Goal: Task Accomplishment & Management: Manage account settings

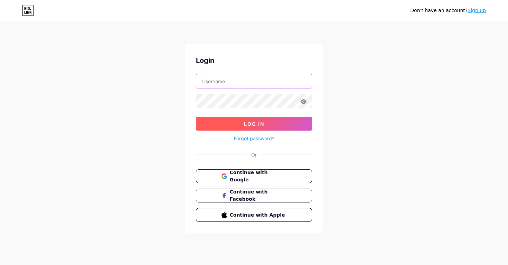
type input "bonpaulmusic@gmail.com"
click at [241, 125] on button "Log In" at bounding box center [254, 124] width 116 height 14
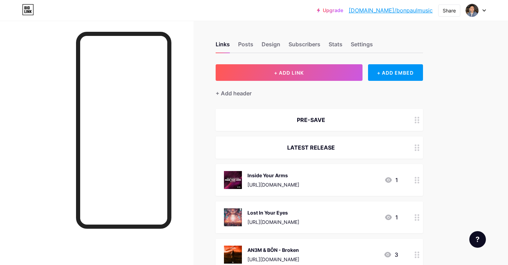
click at [479, 7] on div at bounding box center [476, 10] width 20 height 12
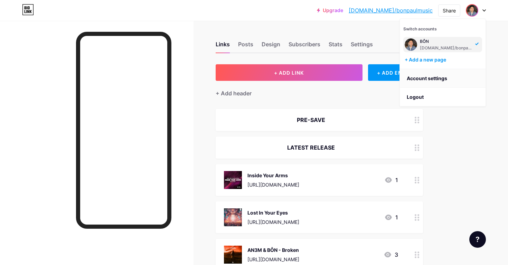
click at [418, 80] on link "Account settings" at bounding box center [443, 78] width 86 height 19
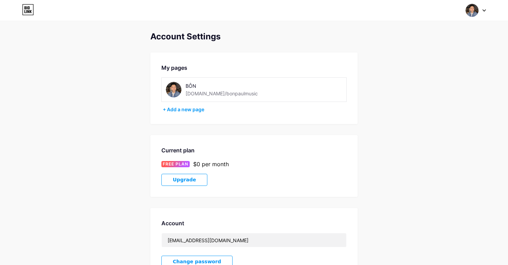
click at [174, 91] on img at bounding box center [174, 90] width 16 height 16
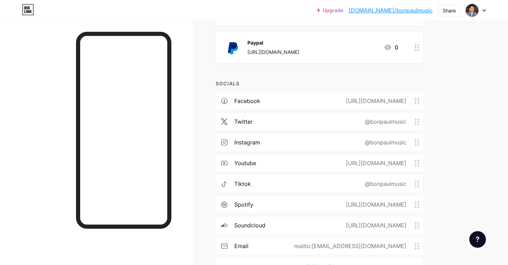
scroll to position [938, 0]
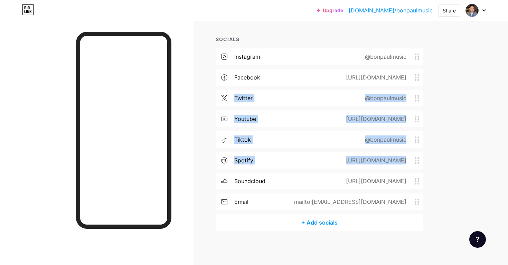
drag, startPoint x: 418, startPoint y: 154, endPoint x: 419, endPoint y: 82, distance: 71.6
click at [419, 82] on div "instagram @bonpaulmusic facebook https://facebook.com/bonpaulmusic twitter @bon…" at bounding box center [319, 131] width 207 height 166
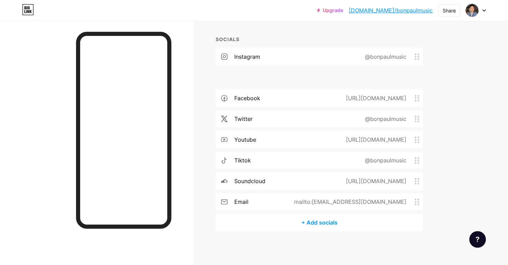
drag, startPoint x: 417, startPoint y: 160, endPoint x: 417, endPoint y: 75, distance: 84.7
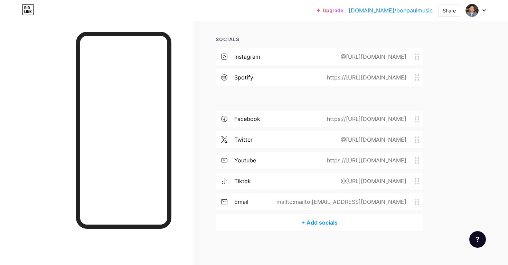
drag, startPoint x: 417, startPoint y: 182, endPoint x: 416, endPoint y: 89, distance: 92.3
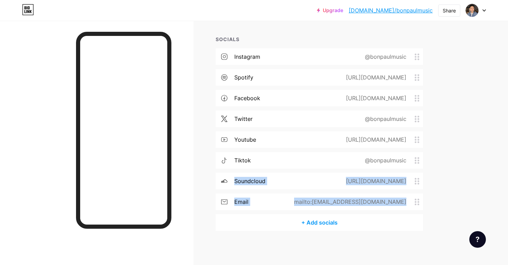
drag, startPoint x: 417, startPoint y: 196, endPoint x: 418, endPoint y: 159, distance: 36.3
click at [418, 159] on div "instagram @bonpaulmusic spotify https://open.spotify.com/artist/4IJUhBXXz5jLD7L…" at bounding box center [319, 131] width 207 height 166
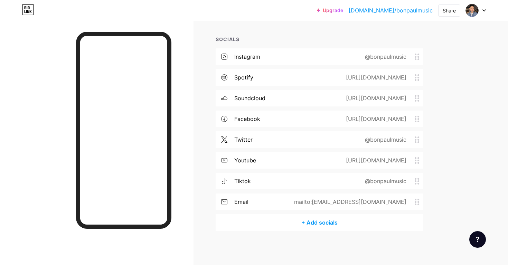
click at [394, 138] on div "@bonpaulmusic" at bounding box center [384, 140] width 61 height 8
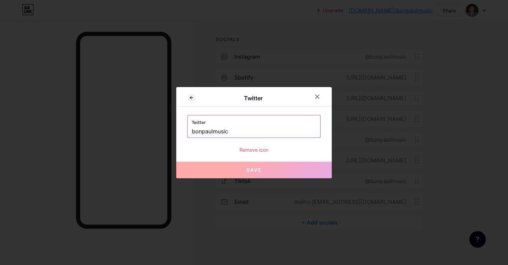
click at [265, 152] on div "Remove icon" at bounding box center [253, 149] width 133 height 7
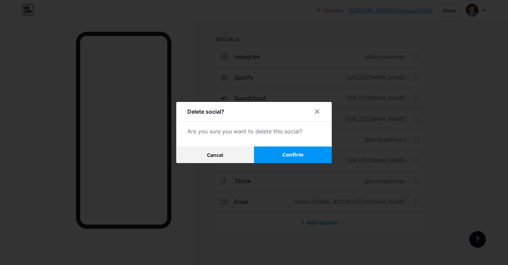
click at [291, 158] on button "Confirm" at bounding box center [293, 155] width 78 height 17
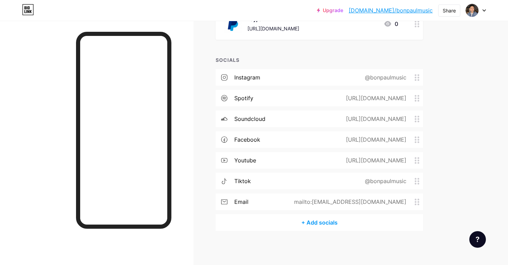
click at [417, 180] on icon at bounding box center [417, 181] width 5 height 7
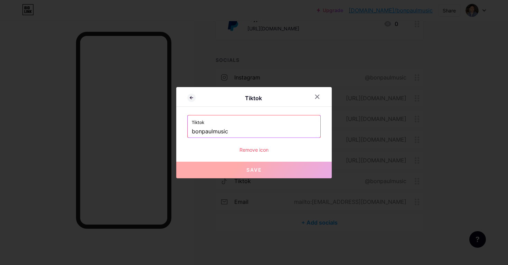
click at [265, 151] on div "Remove icon" at bounding box center [253, 149] width 133 height 7
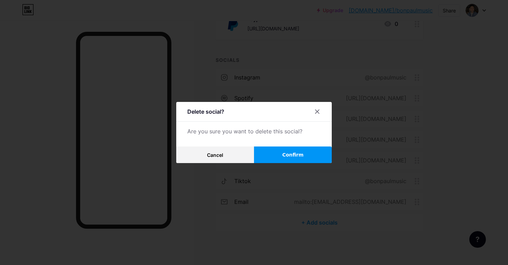
click at [274, 155] on button "Confirm" at bounding box center [293, 155] width 78 height 17
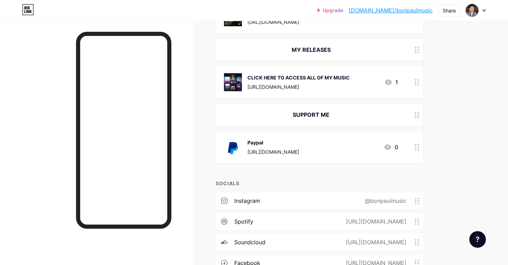
scroll to position [759, 0]
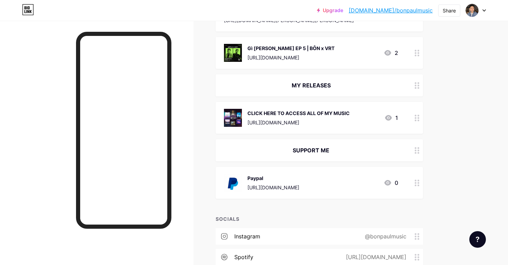
click at [417, 182] on icon at bounding box center [417, 183] width 5 height 7
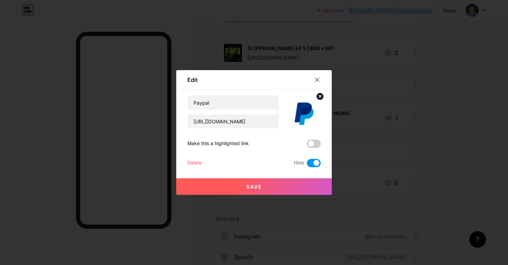
click at [215, 159] on div "Delete Hide" at bounding box center [253, 163] width 133 height 8
click at [203, 161] on div "Delete Hide" at bounding box center [253, 163] width 133 height 8
click at [193, 166] on div "Delete" at bounding box center [194, 163] width 15 height 8
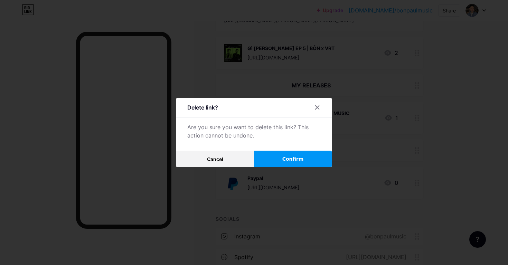
click at [289, 156] on span "Confirm" at bounding box center [292, 159] width 21 height 7
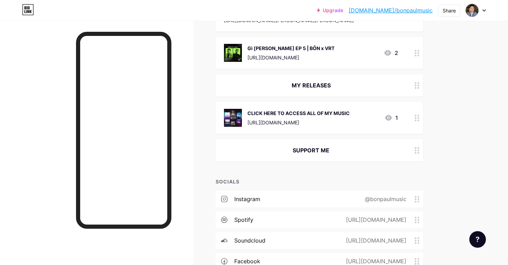
click at [413, 154] on div at bounding box center [417, 150] width 12 height 22
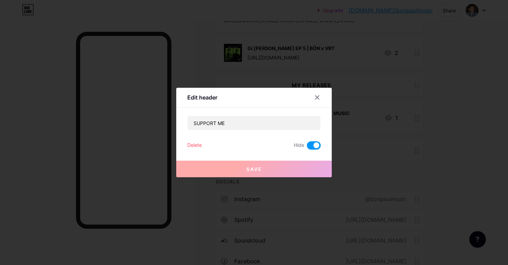
click at [204, 146] on div "Delete Hide" at bounding box center [253, 145] width 133 height 8
click at [195, 146] on div "Delete" at bounding box center [194, 145] width 15 height 8
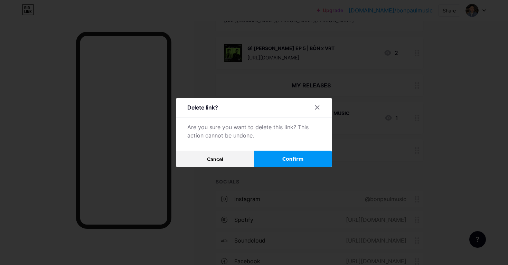
click at [272, 154] on button "Confirm" at bounding box center [293, 159] width 78 height 17
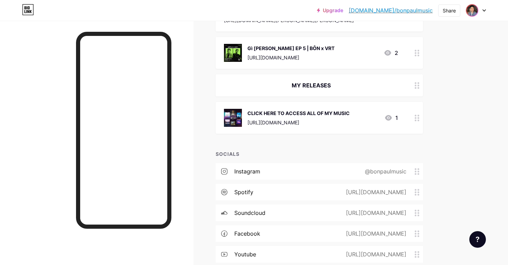
click at [472, 12] on img at bounding box center [472, 10] width 11 height 11
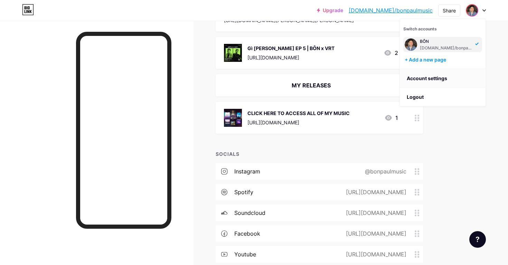
click at [429, 79] on link "Account settings" at bounding box center [443, 78] width 86 height 19
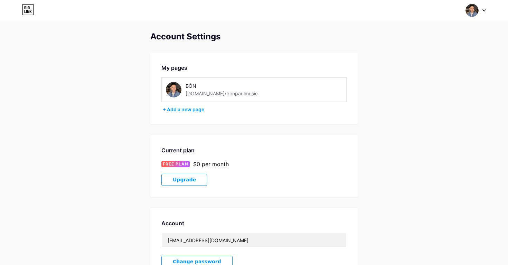
click at [176, 88] on img at bounding box center [174, 90] width 16 height 16
click at [24, 7] on icon at bounding box center [28, 9] width 12 height 11
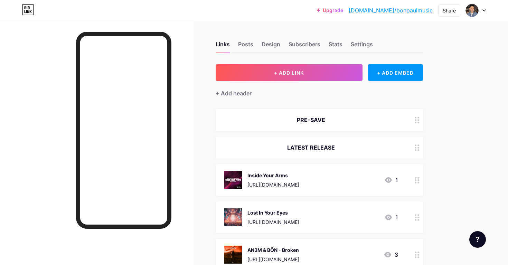
click at [245, 48] on div "Posts" at bounding box center [245, 46] width 15 height 12
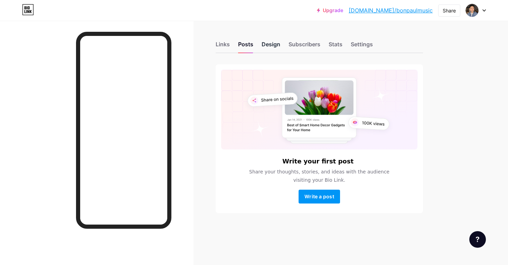
click at [273, 48] on div "Design" at bounding box center [271, 46] width 19 height 12
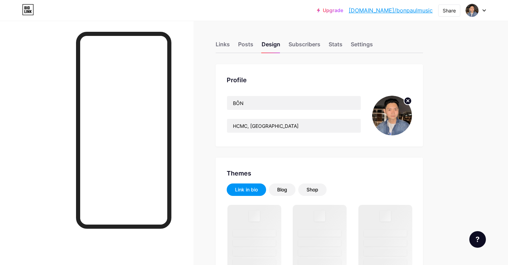
click at [407, 103] on circle at bounding box center [408, 101] width 8 height 8
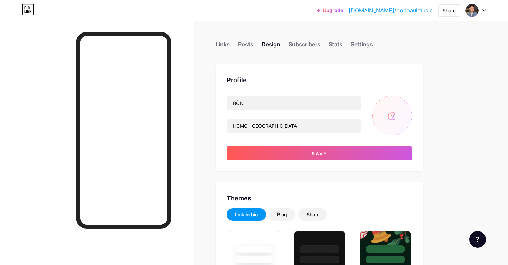
click at [391, 118] on input "file" at bounding box center [392, 116] width 40 height 40
click at [382, 101] on input "file" at bounding box center [392, 116] width 40 height 40
type input "C:\fakepath\466616008_1901397197014762_5545274901602519007_n.jpg"
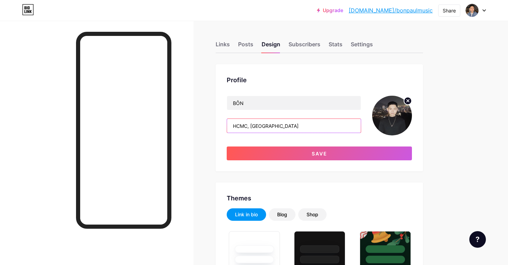
click at [272, 123] on input "HCMC, Vietnam" at bounding box center [294, 126] width 134 height 14
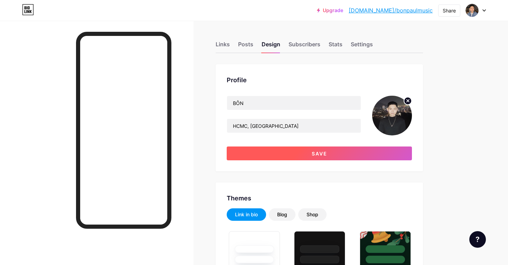
click at [285, 150] on button "Save" at bounding box center [319, 154] width 185 height 14
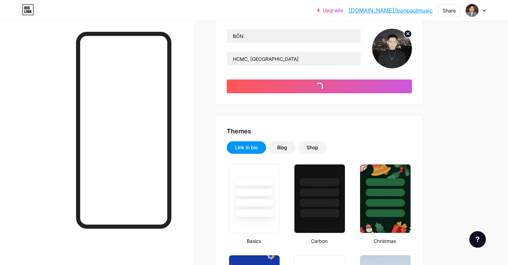
scroll to position [67, 0]
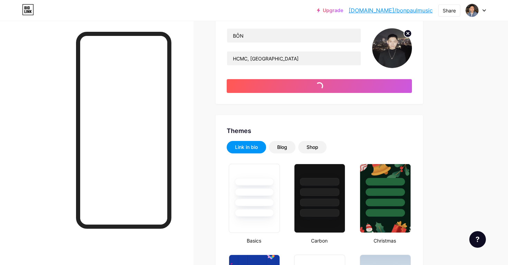
type input "#ffffff"
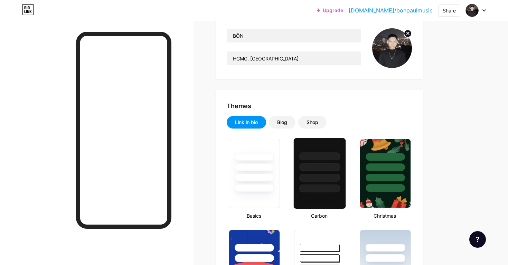
click at [301, 170] on div at bounding box center [320, 167] width 40 height 8
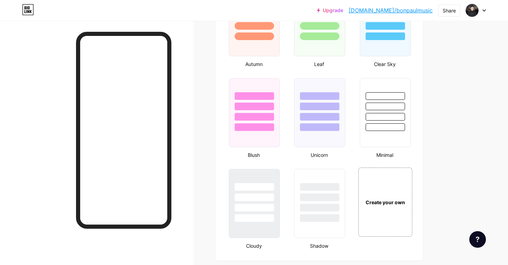
scroll to position [710, 0]
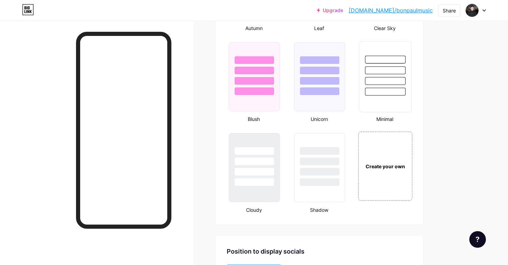
click at [377, 72] on div at bounding box center [385, 70] width 40 height 8
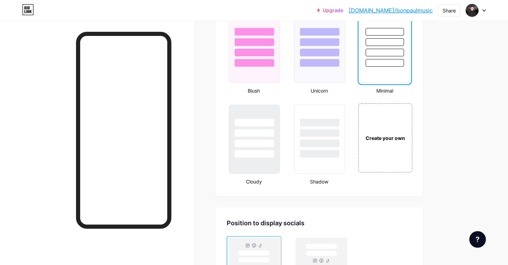
scroll to position [911, 0]
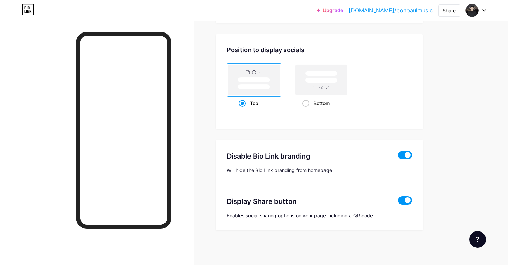
click at [400, 158] on span at bounding box center [405, 155] width 14 height 8
click at [398, 157] on input "checkbox" at bounding box center [398, 157] width 0 height 0
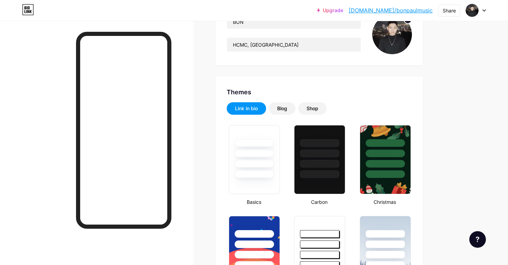
scroll to position [82, 0]
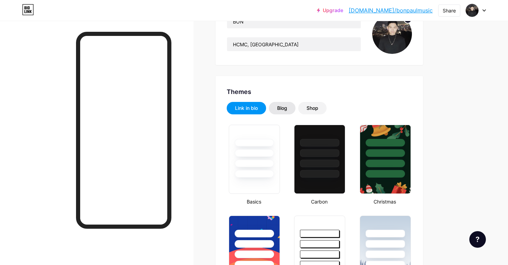
click at [280, 113] on div "Blog" at bounding box center [282, 108] width 27 height 12
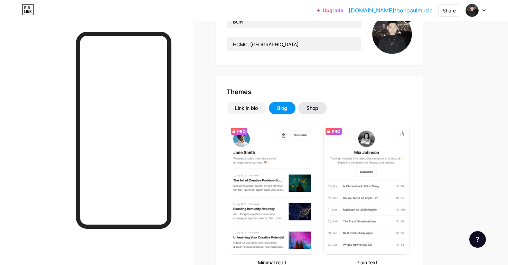
click at [310, 113] on div "Shop" at bounding box center [312, 108] width 28 height 12
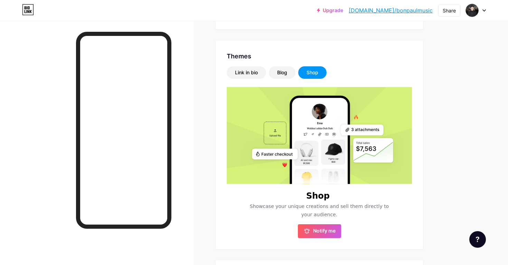
scroll to position [123, 0]
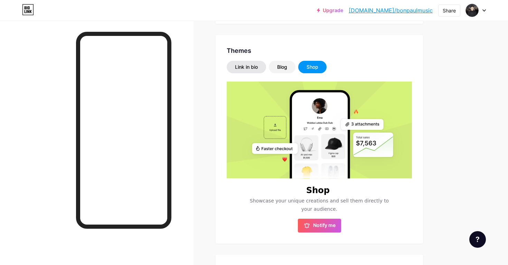
click at [247, 69] on div "Link in bio" at bounding box center [246, 67] width 23 height 7
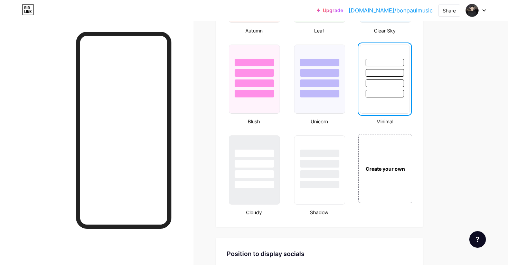
scroll to position [780, 0]
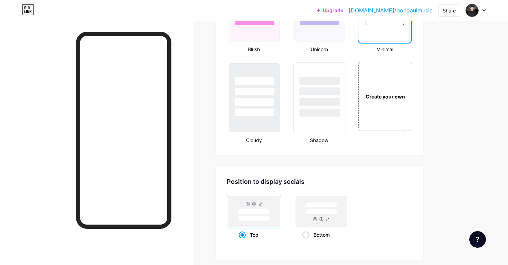
click at [317, 109] on div at bounding box center [320, 113] width 40 height 8
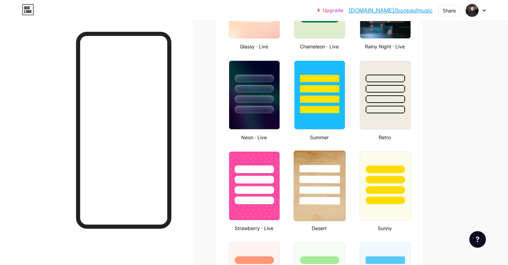
scroll to position [399, 0]
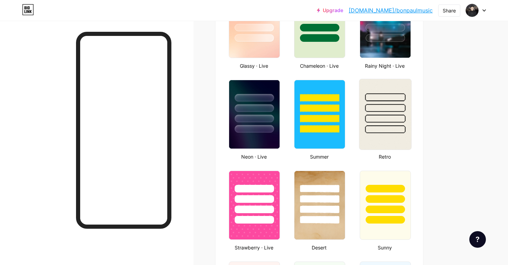
click at [363, 124] on div at bounding box center [385, 106] width 52 height 54
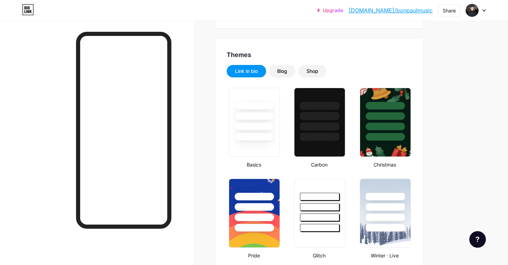
scroll to position [116, 0]
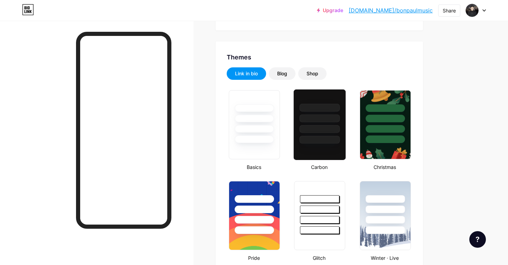
click at [332, 119] on div at bounding box center [320, 118] width 40 height 8
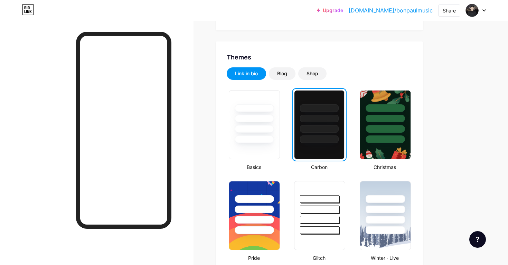
scroll to position [0, 0]
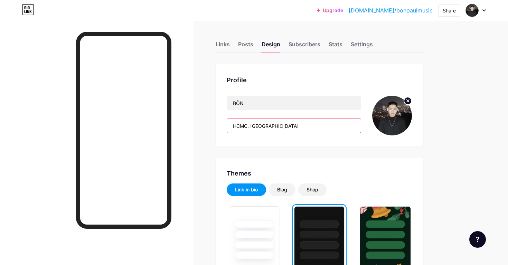
click at [255, 127] on input "HCMC, Vietnam" at bounding box center [294, 126] width 134 height 14
paste input "French DJ-Producer • Supported by Hardwell, Timmy Trumpet, Dimitri Vegas & Like…"
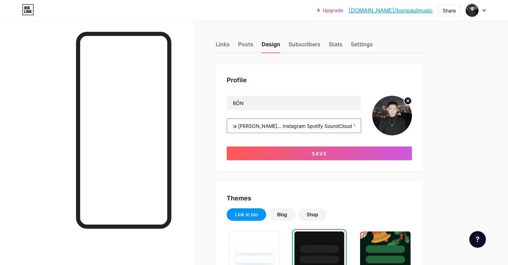
click at [260, 128] on input "French DJ-Producer • Supported by Hardwell, Timmy Trumpet, Dimitri Vegas & Like…" at bounding box center [294, 126] width 134 height 14
drag, startPoint x: 264, startPoint y: 127, endPoint x: 405, endPoint y: 127, distance: 140.0
click at [404, 127] on div "BÔN French DJ-Producer • Supported by Hardwell, Timmy Trumpet, Dimitri Vegas & …" at bounding box center [319, 116] width 185 height 40
drag, startPoint x: 249, startPoint y: 126, endPoint x: 217, endPoint y: 126, distance: 31.8
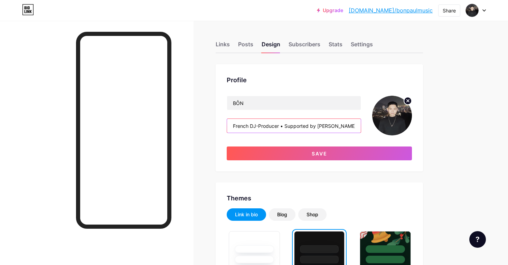
click at [216, 126] on div "Profile BÔN French DJ-Producer • Supported by Hardwell, Timmy Trumpet, Dimitri …" at bounding box center [319, 117] width 207 height 107
click at [269, 127] on input "Vietnamese DJ-Producer • Supported by Hardwell, Timmy Trumpet, Dimitri Vegas & …" at bounding box center [294, 126] width 134 height 14
drag, startPoint x: 254, startPoint y: 126, endPoint x: 363, endPoint y: 127, distance: 109.3
click at [363, 127] on div "BÔN Vietnamese DJ/Producer • Supported by Hardwell, Timmy Trumpet, Dimitri Vega…" at bounding box center [319, 116] width 185 height 40
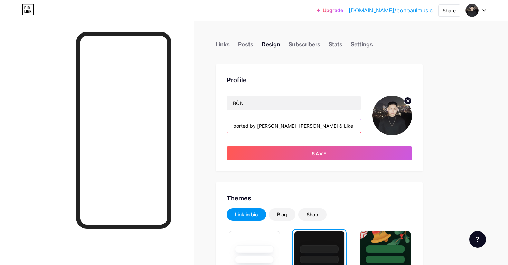
click at [279, 127] on input "Vietnamese DJ/Producer • Supported by Hardwell, Timmy Trumpet, Dimitri Vegas & …" at bounding box center [294, 126] width 134 height 14
drag, startPoint x: 255, startPoint y: 127, endPoint x: 291, endPoint y: 127, distance: 36.0
click at [291, 127] on input "Vietnamese DJ/Producer • Supported by Hardwell, Timmy Trumpet, Dimitri Vegas & …" at bounding box center [294, 126] width 134 height 14
click at [349, 129] on input "Vietnamese DJ/Producer • Supported by Hardwell, Timmy Trumpet, Dimitri Vegas & …" at bounding box center [294, 126] width 134 height 14
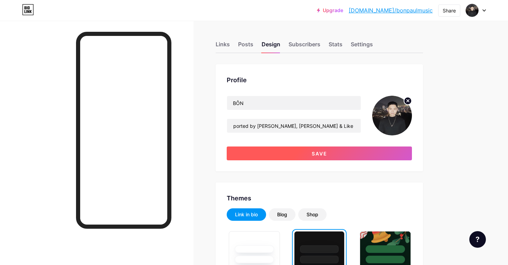
scroll to position [0, 0]
click at [330, 150] on button "Save" at bounding box center [319, 154] width 185 height 14
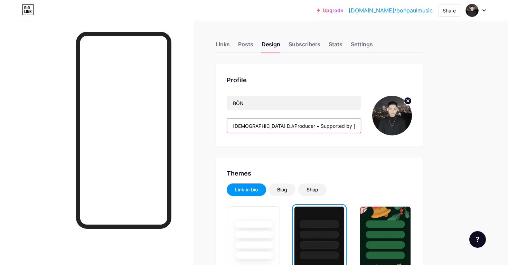
click at [296, 125] on input "Vietnamese DJ/Producer • Supported by Hardwell, Timmy Trumpet, Dimitri Vegas & …" at bounding box center [294, 126] width 134 height 14
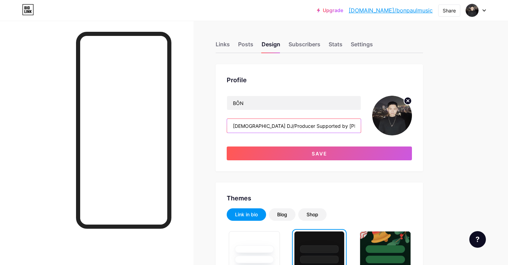
scroll to position [0, 92]
drag, startPoint x: 290, startPoint y: 128, endPoint x: 382, endPoint y: 126, distance: 91.3
click at [382, 126] on div "BÔN Vietnamese DJ/Producer Supported by Hardwell, Timmy Trumpet, Dimitri Vegas …" at bounding box center [319, 116] width 185 height 40
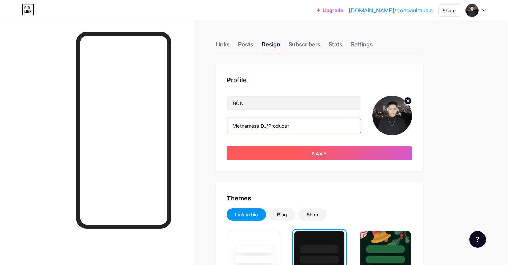
type input "Vietnamese DJ/Producer"
click at [333, 158] on button "Save" at bounding box center [319, 154] width 185 height 14
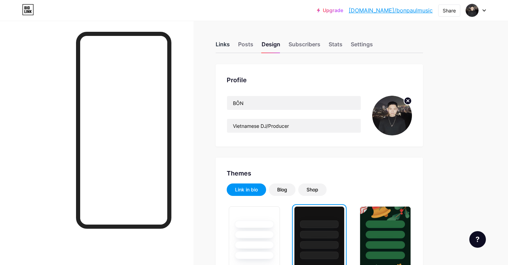
click at [225, 49] on div "Links" at bounding box center [223, 46] width 14 height 12
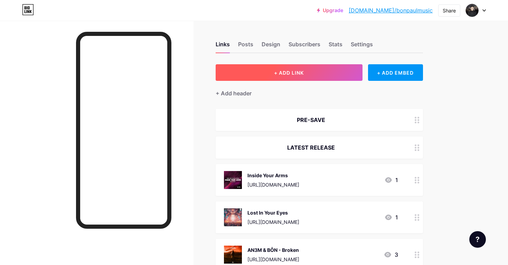
click at [342, 74] on button "+ ADD LINK" at bounding box center [289, 72] width 147 height 17
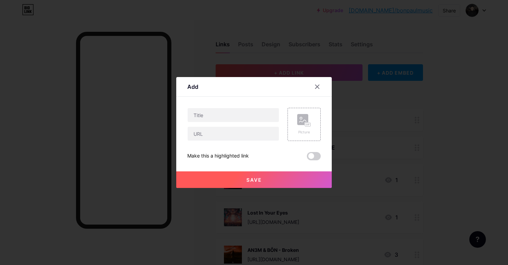
click at [350, 111] on div at bounding box center [254, 132] width 508 height 265
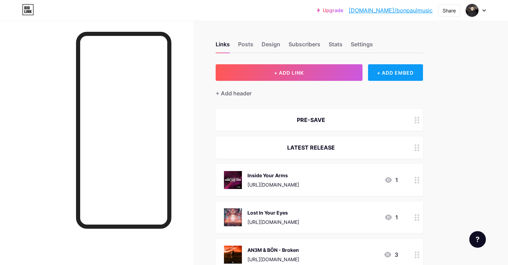
click at [384, 76] on div "+ ADD EMBED" at bounding box center [395, 72] width 55 height 17
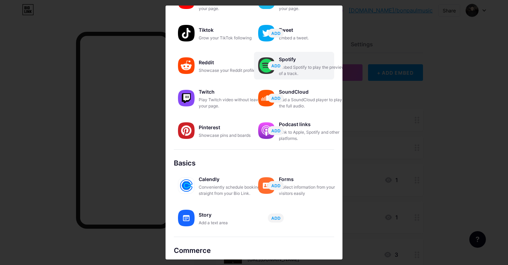
scroll to position [98, 0]
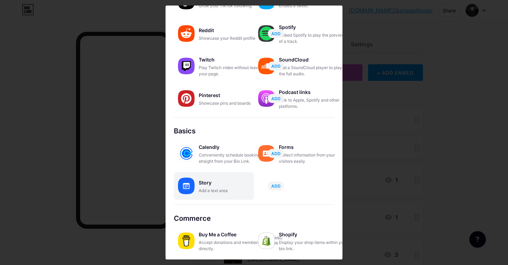
click at [224, 195] on div "Story Add a text area ADD" at bounding box center [214, 186] width 80 height 28
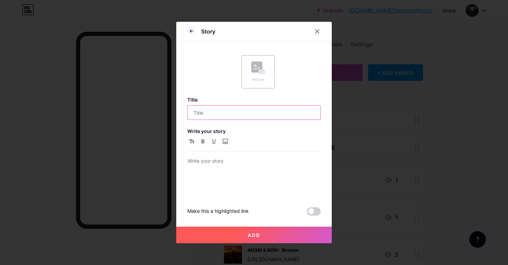
click at [250, 108] on input "text" at bounding box center [254, 113] width 133 height 14
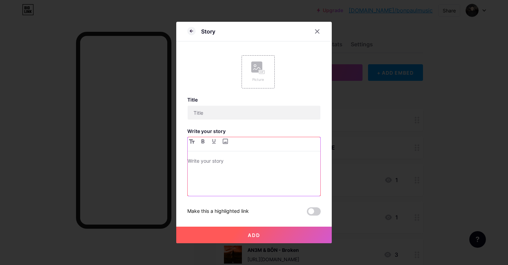
click at [243, 164] on p at bounding box center [254, 162] width 133 height 10
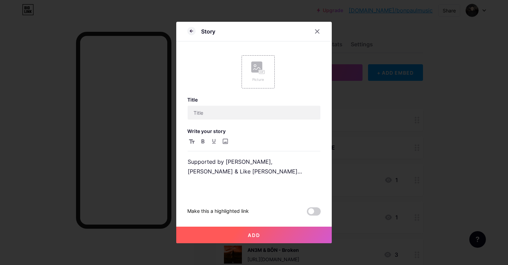
click at [246, 229] on button "Add" at bounding box center [254, 235] width 156 height 17
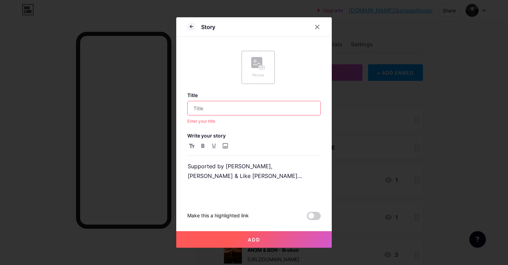
click at [218, 107] on input "text" at bounding box center [254, 108] width 133 height 14
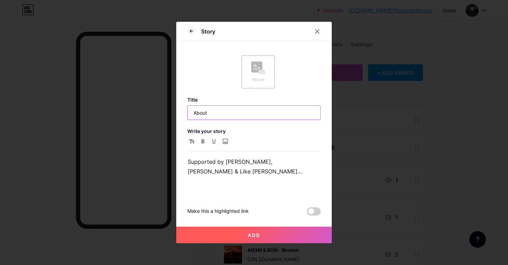
type input "About"
click at [231, 233] on button "Add" at bounding box center [254, 235] width 156 height 17
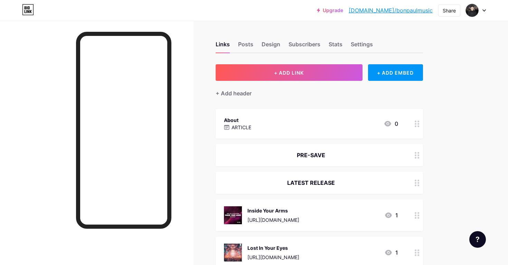
click at [319, 184] on div "LATEST RELEASE" at bounding box center [311, 183] width 174 height 8
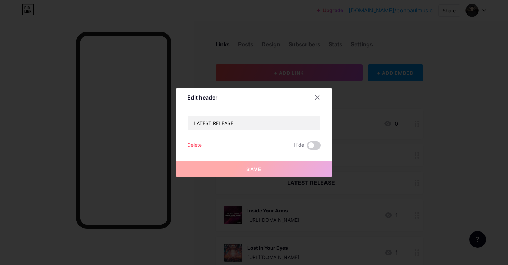
click at [261, 132] on div "LATEST RELEASE Delete Hide Save" at bounding box center [253, 133] width 133 height 34
click at [262, 128] on input "LATEST RELEASE" at bounding box center [254, 123] width 133 height 14
paste input "CHECK OUT MY LATEST SINGL"
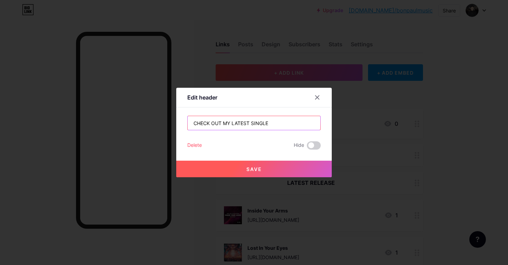
type input "CHECK OUT MY LATEST SINGLE"
click at [260, 165] on button "Save" at bounding box center [254, 169] width 156 height 17
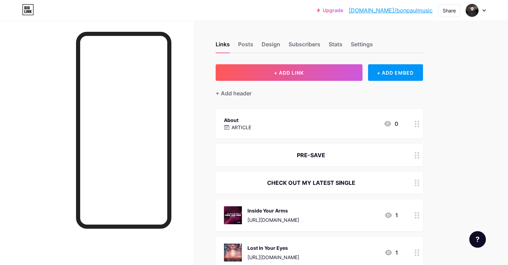
click at [269, 119] on div "About ARTICLE 0" at bounding box center [311, 124] width 174 height 16
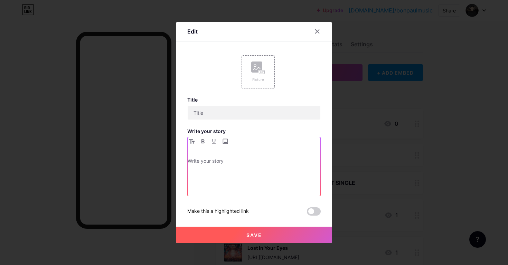
click at [219, 168] on div at bounding box center [254, 176] width 133 height 39
type input "About"
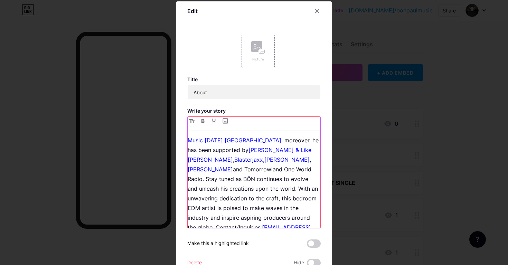
scroll to position [31, 0]
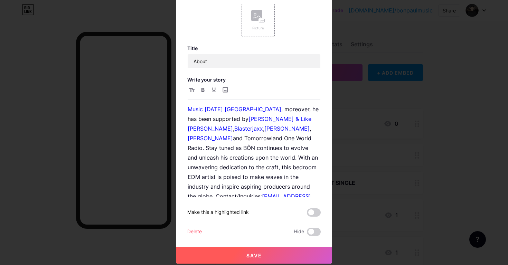
click at [272, 253] on button "Save" at bounding box center [254, 255] width 156 height 17
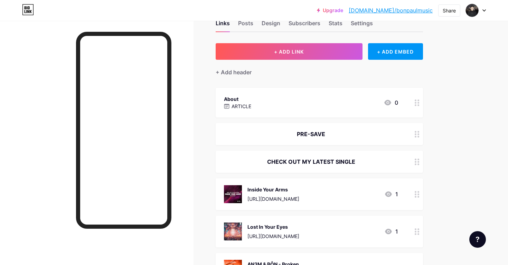
scroll to position [30, 0]
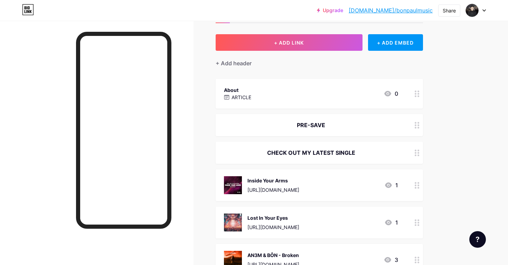
click at [258, 95] on div "About ARTICLE 0" at bounding box center [311, 94] width 174 height 16
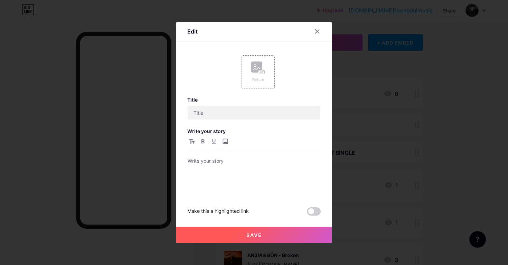
type input "About"
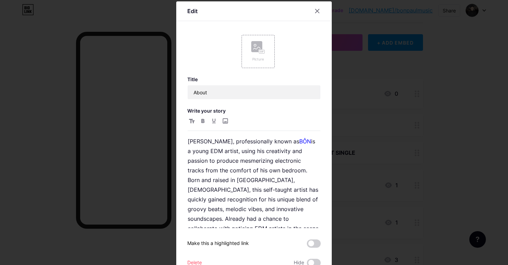
click at [252, 53] on icon at bounding box center [258, 47] width 14 height 13
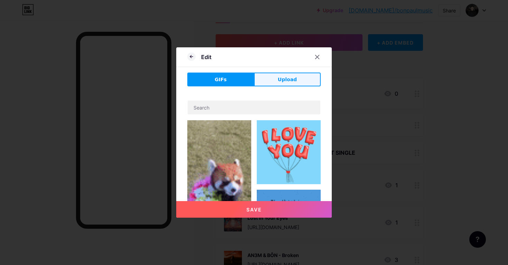
click at [276, 82] on button "Upload" at bounding box center [287, 80] width 67 height 14
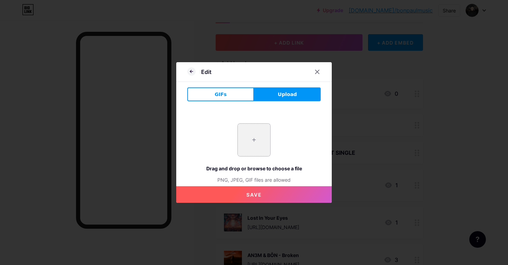
click at [251, 147] on input "file" at bounding box center [254, 140] width 32 height 32
type input "C:\fakepath\6c45cb1d-c8d8-453d-9e9a-739e24f7f2c0.jpeg"
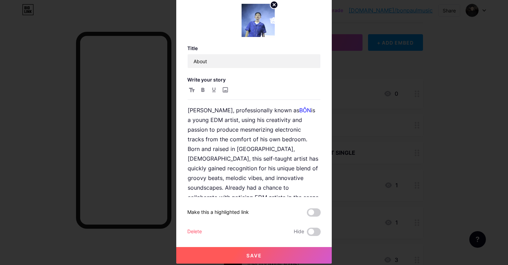
scroll to position [0, 0]
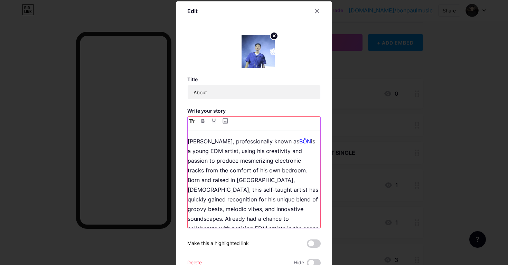
click at [196, 121] on button "button" at bounding box center [192, 121] width 8 height 8
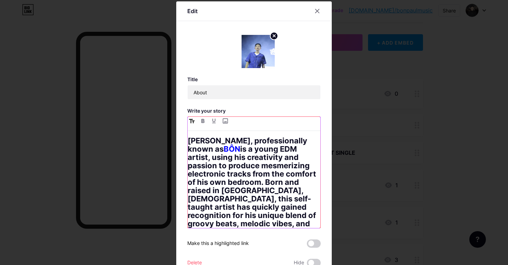
click at [195, 121] on button "button" at bounding box center [192, 121] width 8 height 8
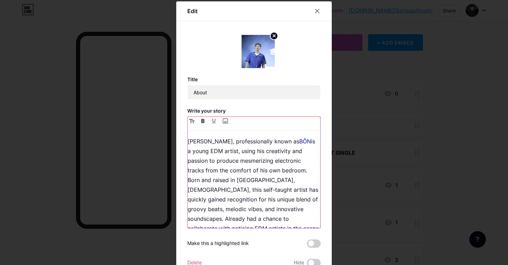
click at [202, 122] on icon "button" at bounding box center [203, 121] width 3 height 4
drag, startPoint x: 216, startPoint y: 142, endPoint x: 184, endPoint y: 142, distance: 32.2
click at [184, 142] on div "Edit Title About Write your story Lê Gia Huy, professionally known as BÔN is a …" at bounding box center [254, 148] width 156 height 294
click at [203, 120] on icon "button" at bounding box center [203, 121] width 3 height 4
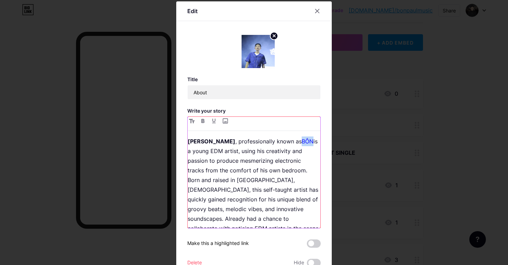
drag, startPoint x: 284, startPoint y: 141, endPoint x: 295, endPoint y: 141, distance: 11.1
click at [302, 141] on link "BÔN" at bounding box center [308, 141] width 12 height 7
click at [206, 122] on button "button" at bounding box center [203, 121] width 8 height 8
click at [214, 123] on icon "button" at bounding box center [214, 121] width 4 height 5
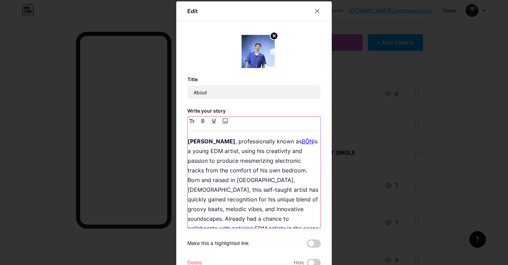
click at [214, 123] on icon "button" at bounding box center [214, 121] width 4 height 5
click at [226, 123] on input "file" at bounding box center [225, 121] width 8 height 8
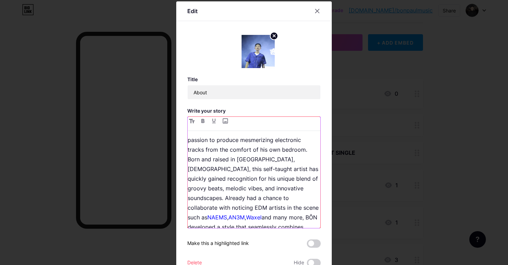
scroll to position [19, 0]
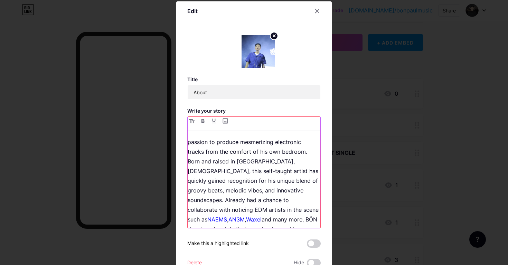
click at [254, 190] on p "Lê Gia Huy , professionally known as BÔN is a young EDM artist, using his creat…" at bounding box center [254, 258] width 133 height 281
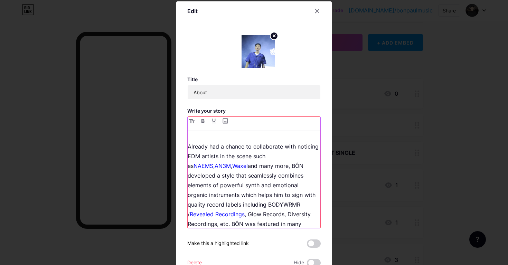
scroll to position [114, 0]
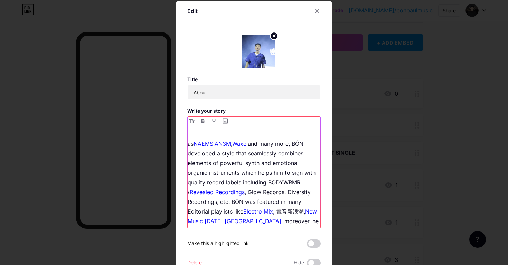
click at [296, 182] on p "Lê Gia Huy , professionally known as BÔN is a young EDM artist, using his creat…" at bounding box center [254, 173] width 133 height 300
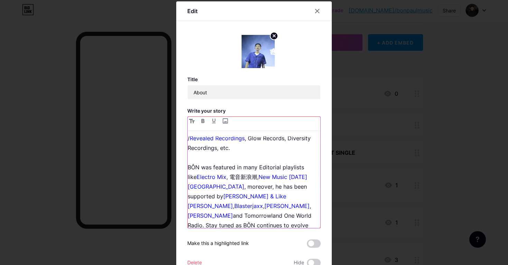
scroll to position [168, 0]
click at [222, 195] on p "Lê Gia Huy , professionally known as BÔN is a young EDM artist, using his creat…" at bounding box center [254, 128] width 133 height 319
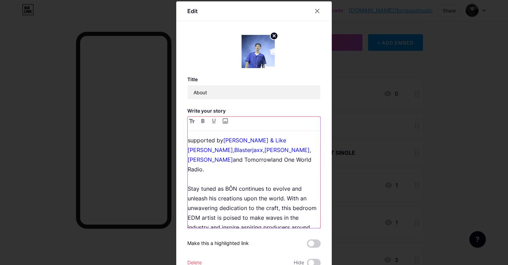
scroll to position [27, 0]
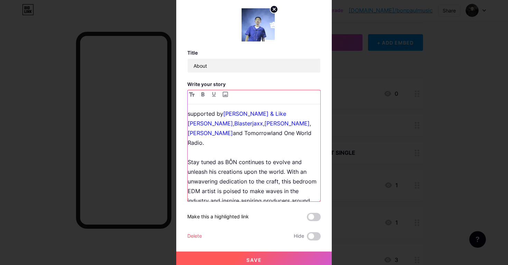
drag, startPoint x: 217, startPoint y: 180, endPoint x: 270, endPoint y: 195, distance: 55.6
click at [270, 195] on p "Lê Gia Huy , professionally known as BÔN is a young EDM artist, using his creat…" at bounding box center [254, 55] width 133 height 339
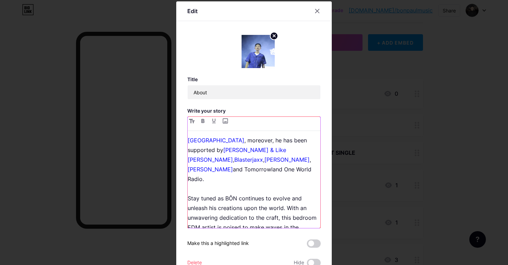
scroll to position [31, 0]
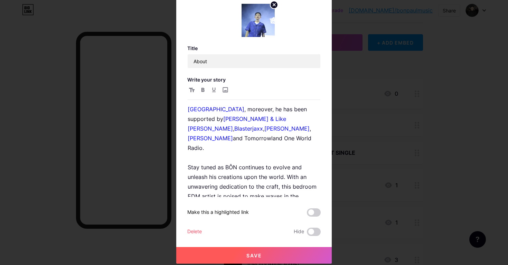
click at [247, 253] on span "Save" at bounding box center [255, 256] width 16 height 6
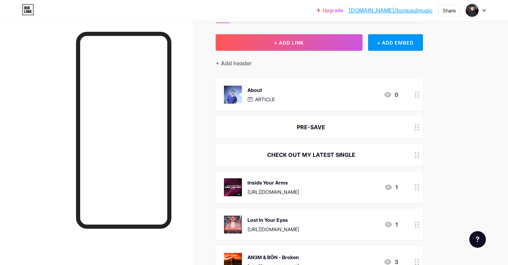
click at [295, 93] on div "About ARTICLE 0" at bounding box center [311, 95] width 174 height 18
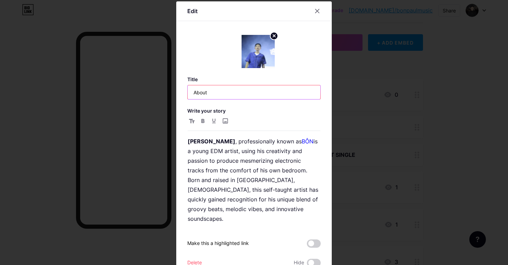
click at [239, 92] on input "About" at bounding box center [254, 92] width 133 height 14
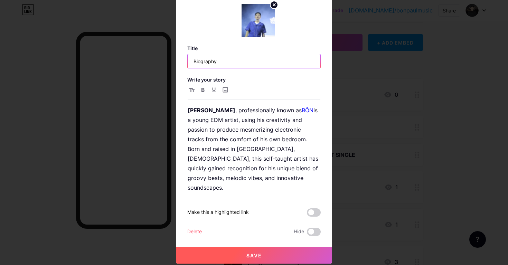
type input "Biography"
click at [252, 252] on button "Save" at bounding box center [254, 255] width 156 height 17
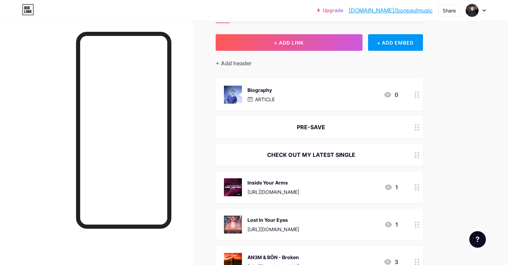
click at [332, 121] on div "PRE-SAVE" at bounding box center [319, 127] width 207 height 22
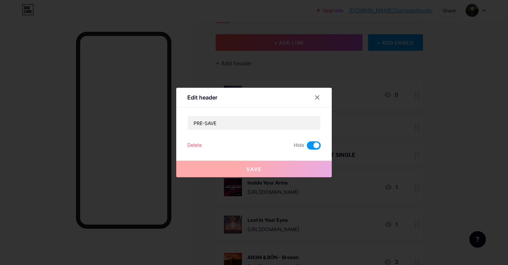
click at [196, 141] on div "Delete" at bounding box center [194, 145] width 15 height 8
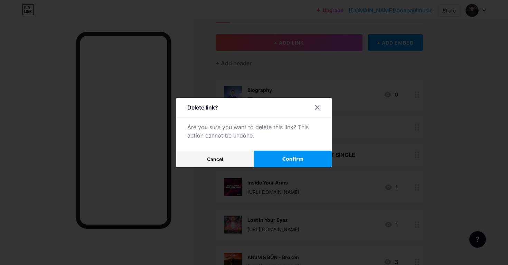
click at [285, 162] on button "Confirm" at bounding box center [293, 159] width 78 height 17
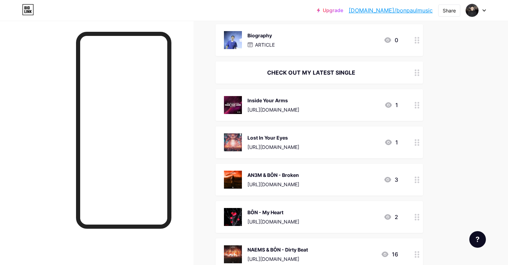
scroll to position [86, 0]
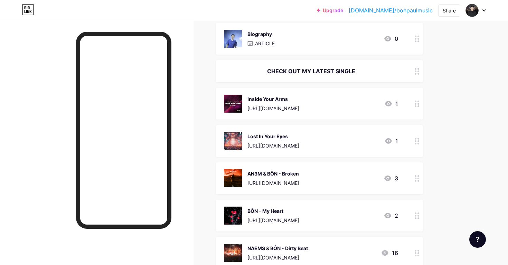
click at [415, 143] on icon at bounding box center [417, 141] width 5 height 7
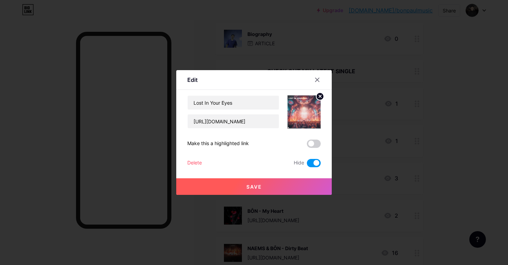
click at [195, 160] on div "Delete" at bounding box center [194, 163] width 15 height 8
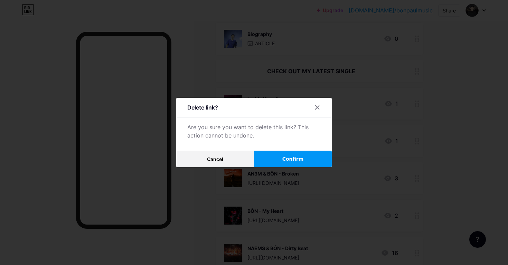
click at [309, 161] on button "Confirm" at bounding box center [293, 159] width 78 height 17
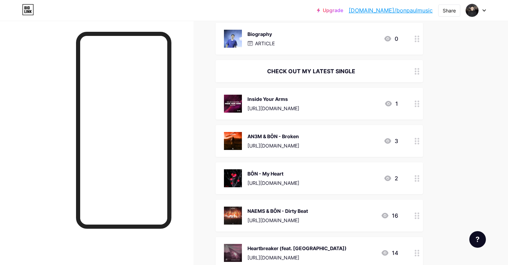
click at [417, 143] on icon at bounding box center [417, 141] width 5 height 7
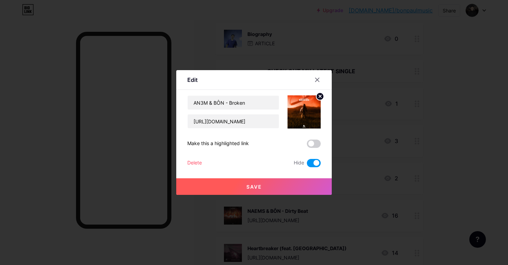
click at [190, 166] on div "Delete" at bounding box center [194, 163] width 15 height 8
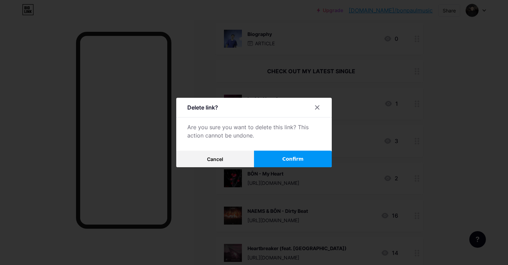
click at [275, 159] on button "Confirm" at bounding box center [293, 159] width 78 height 17
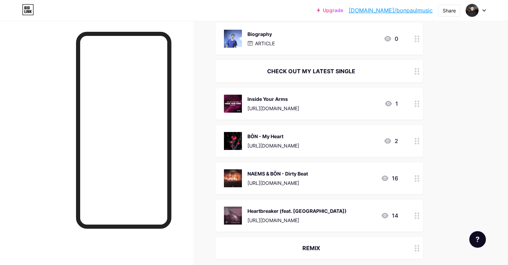
click at [415, 143] on circle at bounding box center [416, 144] width 2 height 2
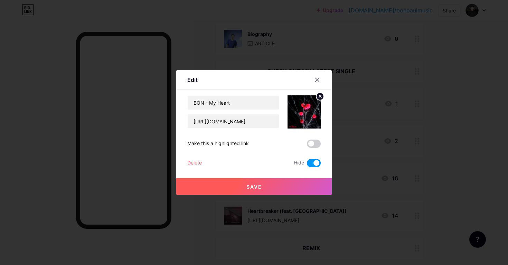
click at [197, 160] on div "Delete" at bounding box center [194, 163] width 15 height 8
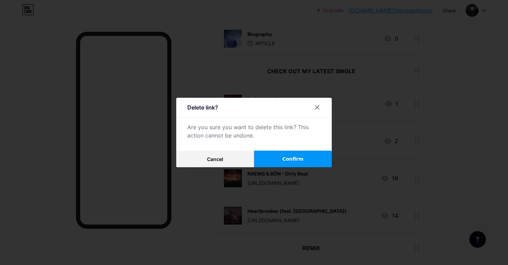
click at [278, 153] on button "Confirm" at bounding box center [293, 159] width 78 height 17
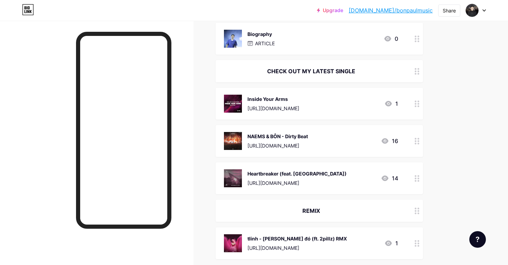
click at [415, 142] on icon at bounding box center [417, 141] width 5 height 7
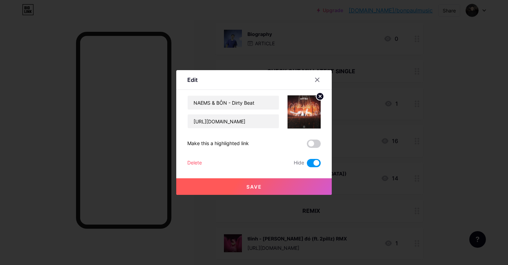
click at [198, 165] on div "Delete" at bounding box center [194, 163] width 15 height 8
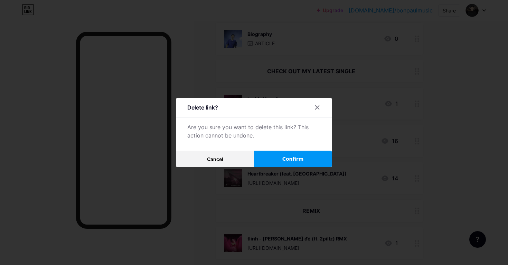
click at [280, 159] on button "Confirm" at bounding box center [293, 159] width 78 height 17
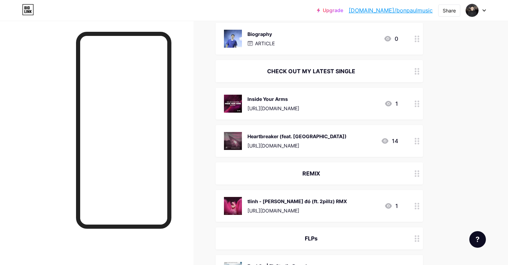
click at [417, 135] on div at bounding box center [417, 141] width 12 height 32
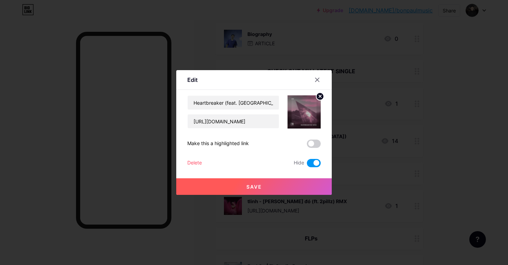
click at [202, 158] on div "Heartbreaker (feat. Sofuu) https://bonpaul.fanlink.to/heartbreaker Make this a …" at bounding box center [253, 131] width 133 height 72
click at [199, 164] on div "Delete" at bounding box center [194, 163] width 15 height 8
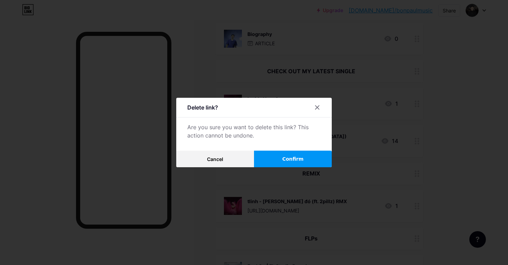
click at [292, 166] on button "Confirm" at bounding box center [293, 159] width 78 height 17
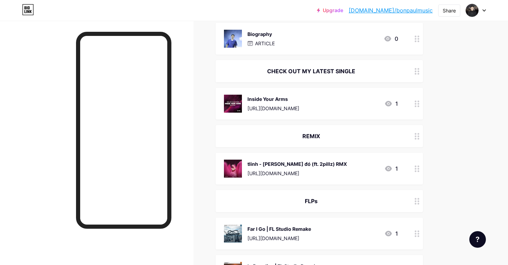
click at [416, 171] on icon at bounding box center [417, 169] width 5 height 7
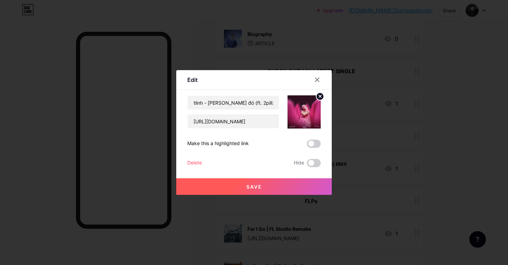
click at [202, 164] on div "Delete" at bounding box center [194, 163] width 15 height 8
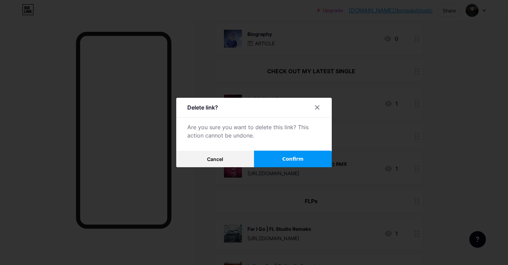
click at [272, 166] on button "Confirm" at bounding box center [293, 159] width 78 height 17
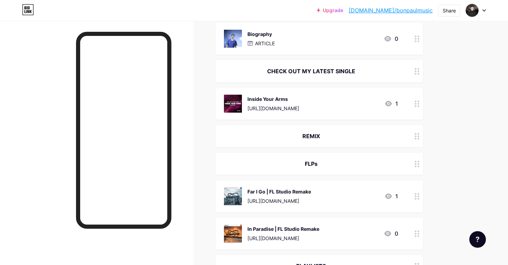
scroll to position [109, 0]
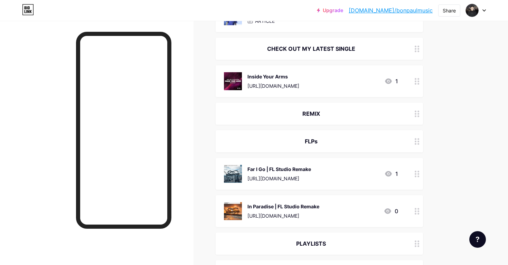
click at [417, 140] on icon at bounding box center [417, 141] width 5 height 7
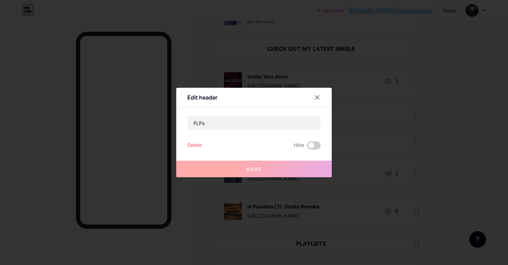
click at [204, 146] on div "Delete Hide" at bounding box center [253, 145] width 133 height 8
click at [197, 145] on div "Delete" at bounding box center [194, 145] width 15 height 8
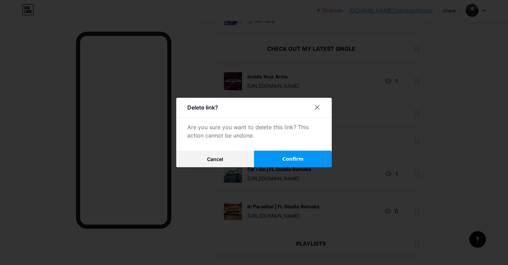
click at [272, 154] on button "Confirm" at bounding box center [293, 159] width 78 height 17
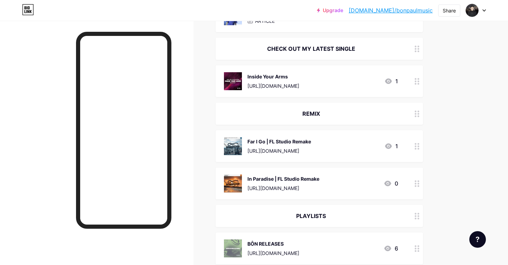
click at [415, 150] on div at bounding box center [417, 146] width 12 height 32
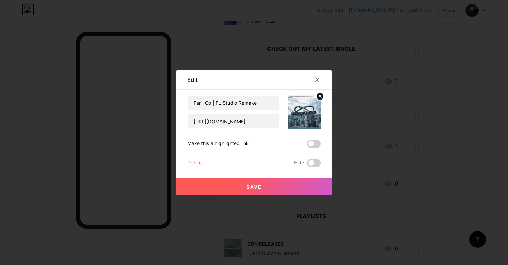
click at [187, 164] on div "Edit Content YouTube Play YouTube video without leaving your page. ADD Vimeo Pl…" at bounding box center [254, 132] width 156 height 125
click at [195, 161] on div "Delete" at bounding box center [194, 163] width 15 height 8
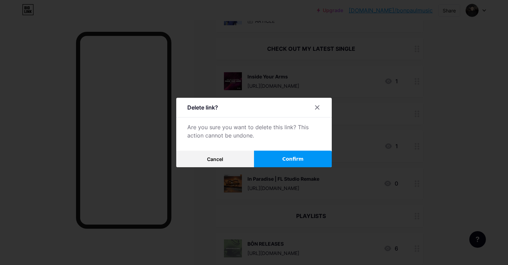
click at [297, 161] on span "Confirm" at bounding box center [292, 159] width 21 height 7
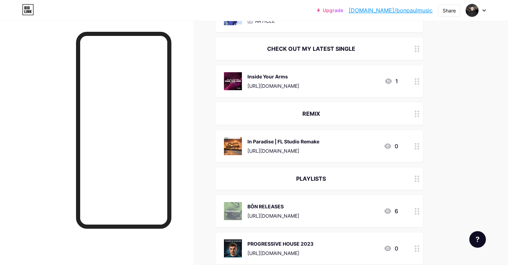
click at [419, 150] on div at bounding box center [417, 146] width 12 height 32
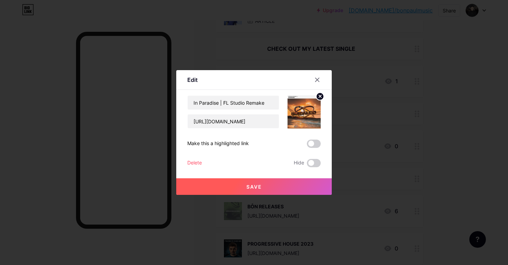
click at [198, 161] on div "Delete" at bounding box center [194, 163] width 15 height 8
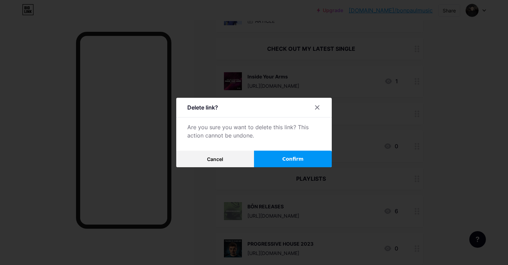
click at [281, 161] on button "Confirm" at bounding box center [293, 159] width 78 height 17
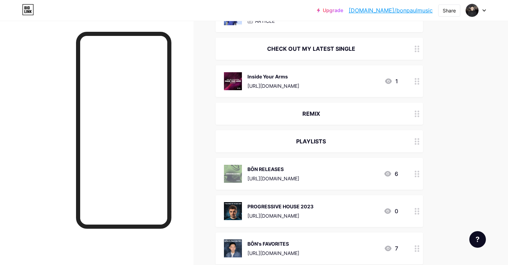
click at [278, 88] on div "https://revr.ec/INSIDEYRARMS" at bounding box center [274, 85] width 52 height 7
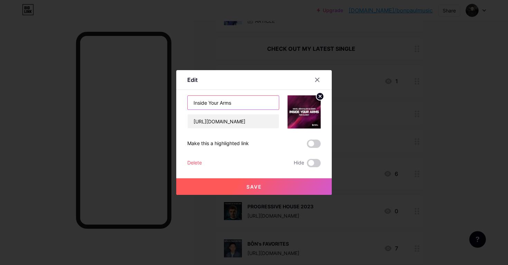
click at [250, 108] on input "Inside Your Arms" at bounding box center [233, 103] width 91 height 14
type input "Us Or No One"
click at [238, 118] on input "https://revr.ec/INSIDEYRARMS" at bounding box center [233, 121] width 91 height 14
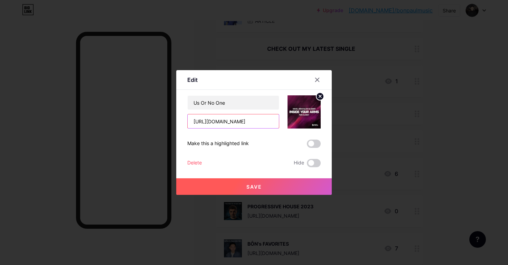
paste input "open.spotify.com/track/3NJnkyIuHeUU3DDMHi0xNk?si=a9cb7c26764141d0"
paste input "www.youtube.com/watch?v=GBj3ND082bk"
click at [237, 111] on div "Us Or No One https://www.youtube.com/watch?v=GBj3ND082bk" at bounding box center [233, 111] width 92 height 33
click at [234, 121] on input "https://www.youtube.com/watch?v=GBj3ND082bk" at bounding box center [233, 121] width 91 height 14
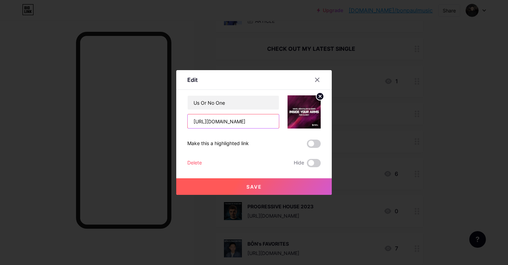
paste input "jupitamusic.com/us-or-no-one/"
type input "[URL][DOMAIN_NAME]"
click at [321, 98] on circle at bounding box center [320, 97] width 8 height 8
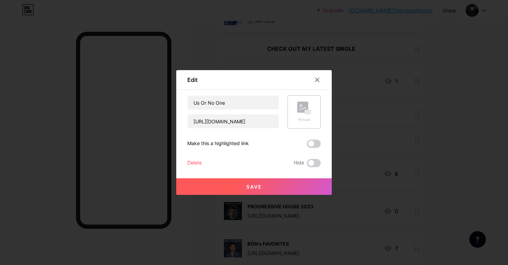
click at [260, 188] on span "Save" at bounding box center [255, 187] width 16 height 6
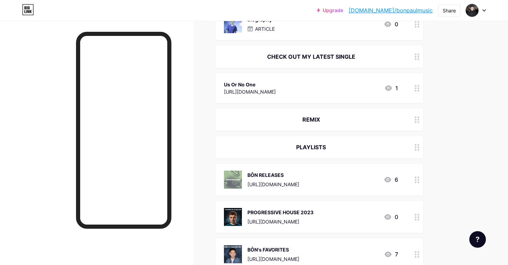
scroll to position [102, 0]
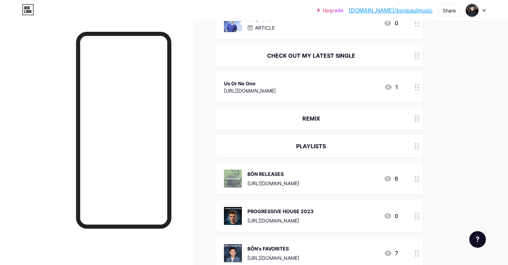
click at [343, 89] on div "Us Or No One [URL][DOMAIN_NAME] 1" at bounding box center [311, 87] width 174 height 16
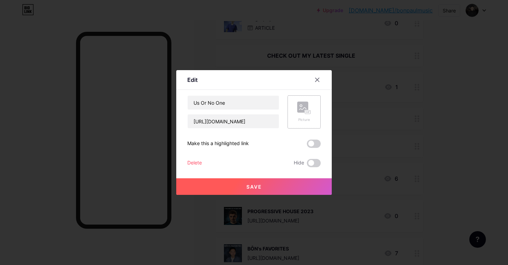
click at [314, 110] on div "Picture" at bounding box center [304, 111] width 33 height 33
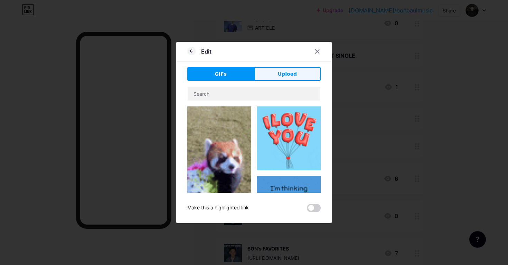
click at [271, 78] on button "Upload" at bounding box center [287, 74] width 67 height 14
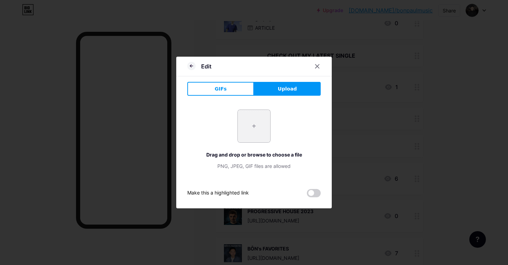
click at [256, 117] on input "file" at bounding box center [254, 126] width 32 height 32
type input "C:\fakepath\artworks-g9nbtvKmIz2sW2Oo-cEwGxg-t500x500.jpg"
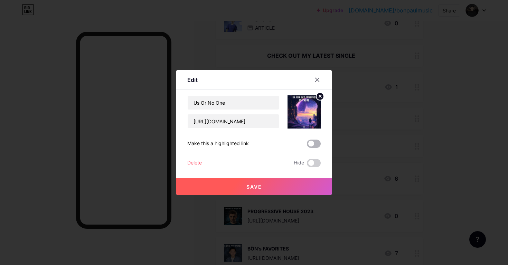
click at [313, 147] on span at bounding box center [314, 144] width 14 height 8
click at [307, 146] on input "checkbox" at bounding box center [307, 146] width 0 height 0
click at [265, 188] on button "Save" at bounding box center [254, 186] width 156 height 17
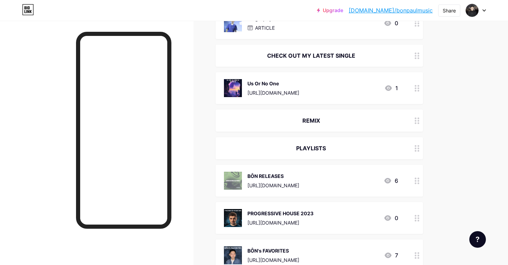
click at [322, 122] on div "REMIX" at bounding box center [311, 121] width 174 height 8
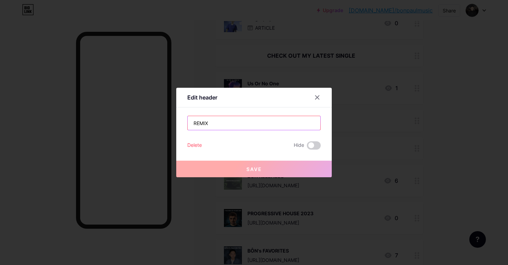
click at [227, 119] on input "REMIX" at bounding box center [254, 123] width 133 height 14
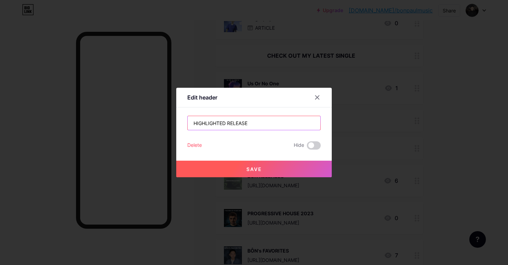
type input "HIGHLIGHTED RELEASE"
click at [216, 177] on button "Save" at bounding box center [254, 169] width 156 height 17
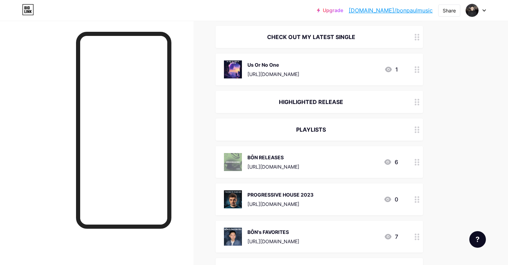
scroll to position [77, 0]
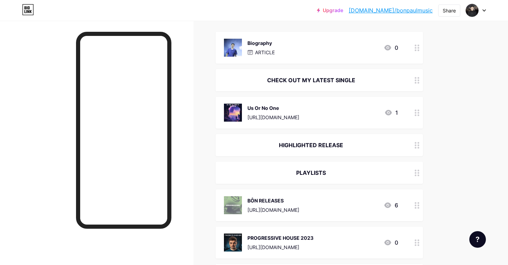
click at [306, 78] on div "CHECK OUT MY LATEST SINGLE" at bounding box center [311, 80] width 174 height 8
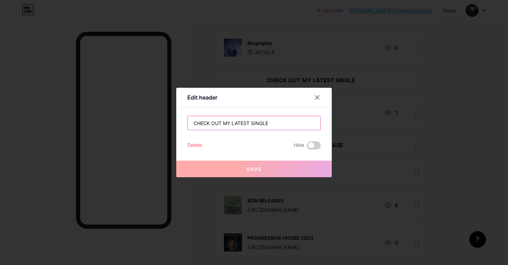
click at [256, 123] on input "CHECK OUT MY LATEST SINGLE" at bounding box center [254, 123] width 133 height 14
paste input "Latest & Major Releases"
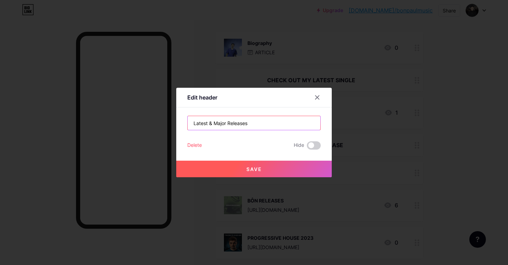
type input "Latest & Major Releases"
click at [241, 168] on button "Save" at bounding box center [254, 169] width 156 height 17
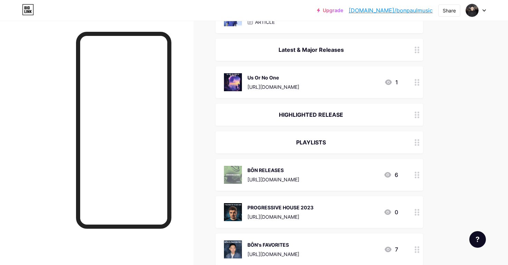
scroll to position [101, 0]
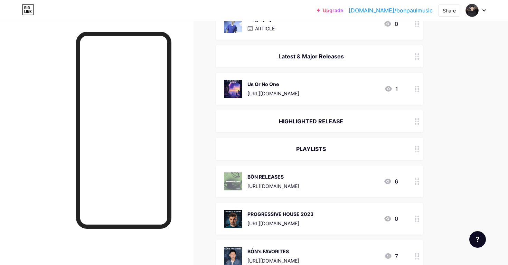
click at [307, 65] on div "Latest & Major Releases" at bounding box center [319, 56] width 207 height 22
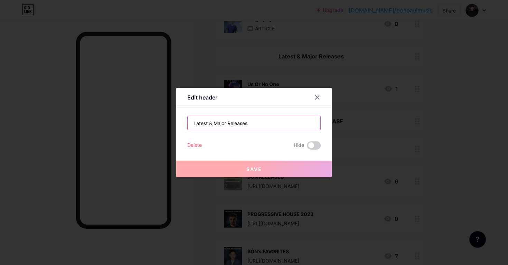
click at [252, 119] on input "Latest & Major Releases" at bounding box center [254, 123] width 133 height 14
paste input "Release"
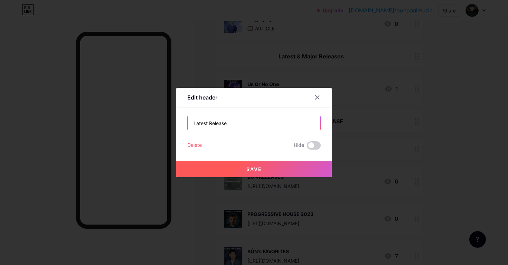
type input "Latest Release"
click at [226, 169] on button "Save" at bounding box center [254, 169] width 156 height 17
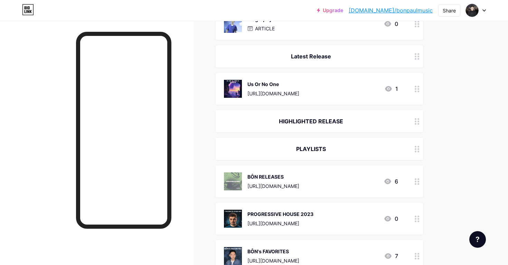
click at [293, 126] on div "HIGHLIGHTED RELEASE" at bounding box center [319, 121] width 207 height 22
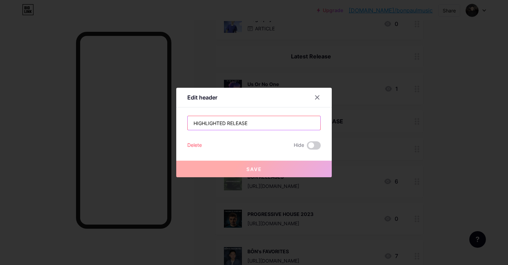
click at [258, 123] on input "HIGHLIGHTED RELEASE" at bounding box center [254, 123] width 133 height 14
paste input "Featured Releases:"
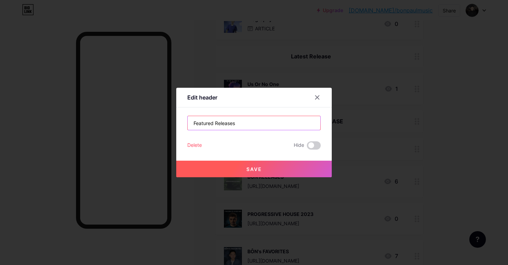
type input "Featured Releases"
click at [255, 166] on button "Save" at bounding box center [254, 169] width 156 height 17
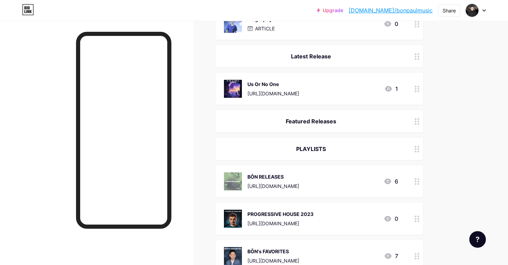
click at [418, 123] on circle at bounding box center [419, 124] width 2 height 2
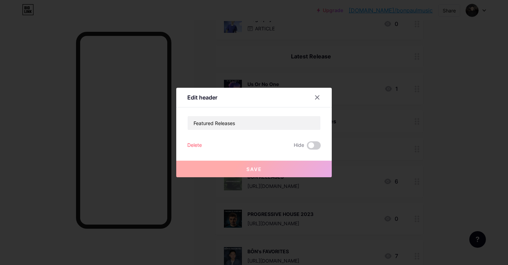
click at [351, 198] on div at bounding box center [254, 132] width 508 height 265
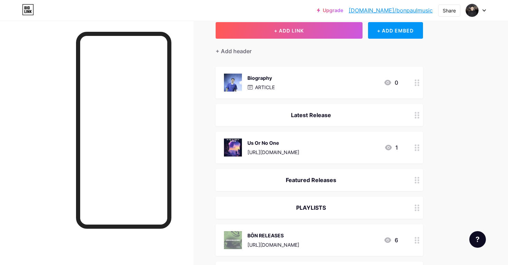
scroll to position [41, 0]
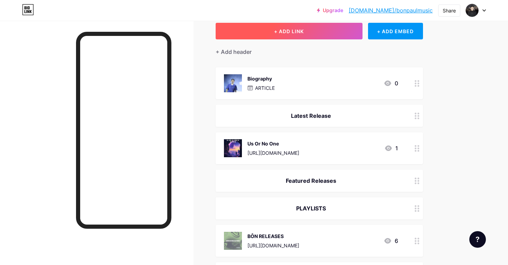
click at [298, 27] on button "+ ADD LINK" at bounding box center [289, 31] width 147 height 17
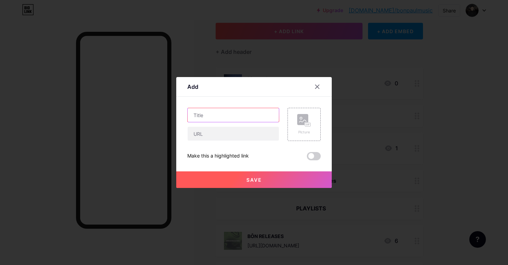
click at [250, 117] on input "text" at bounding box center [233, 115] width 91 height 14
type input "Too Hot"
click at [248, 134] on input "text" at bounding box center [233, 134] width 91 height 14
click at [295, 129] on div "Picture" at bounding box center [304, 124] width 33 height 33
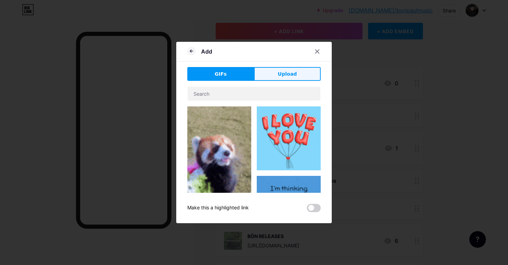
click at [272, 75] on button "Upload" at bounding box center [287, 74] width 67 height 14
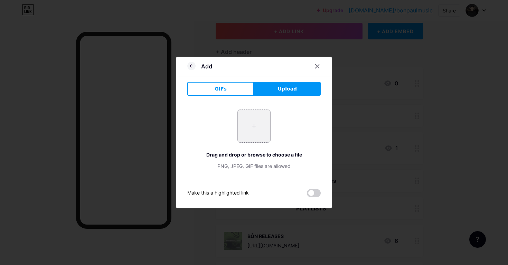
click at [266, 129] on input "file" at bounding box center [254, 126] width 32 height 32
click at [260, 137] on input "file" at bounding box center [254, 126] width 32 height 32
click at [234, 121] on div "+ Drag and drop or browse to choose a file PNG, JPEG, GIF files are allowed" at bounding box center [253, 140] width 133 height 60
click at [245, 121] on input "file" at bounding box center [254, 126] width 32 height 32
type input "C:\fakepath\artworks-0KxxLQXBlxumJO8t-BGkA1Q-t500x500.jpg"
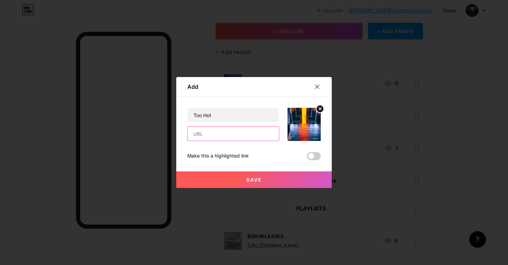
click at [224, 132] on input "text" at bounding box center [233, 134] width 91 height 14
paste input "[URL][DOMAIN_NAME]"
type input "[URL][DOMAIN_NAME]"
click at [217, 190] on div at bounding box center [254, 132] width 508 height 265
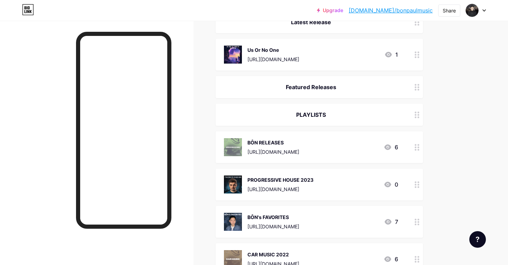
scroll to position [0, 0]
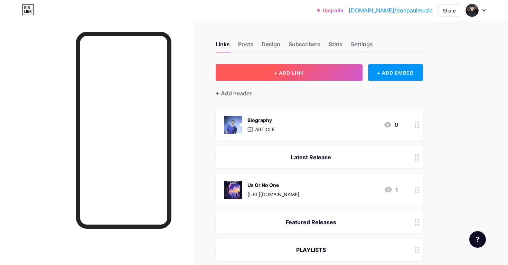
click at [287, 74] on span "+ ADD LINK" at bounding box center [289, 73] width 30 height 6
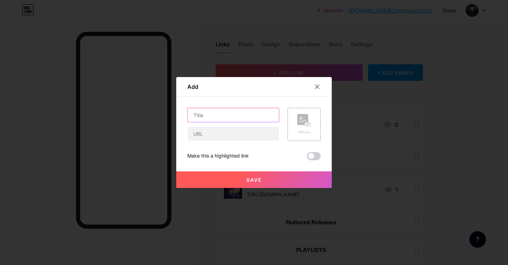
click at [256, 117] on input "text" at bounding box center [233, 115] width 91 height 14
click at [253, 132] on input "text" at bounding box center [233, 134] width 91 height 14
paste input "[URL][DOMAIN_NAME]"
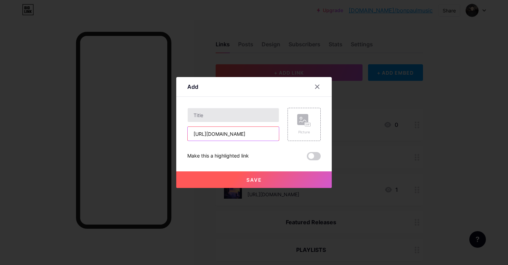
type input "[URL][DOMAIN_NAME]"
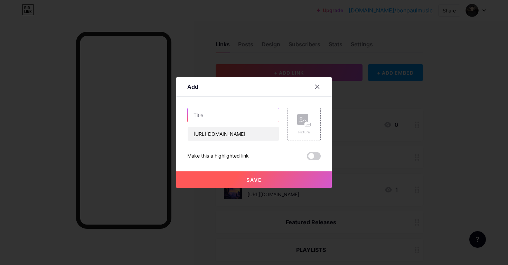
click at [253, 119] on input "text" at bounding box center [233, 115] width 91 height 14
type input "Too Hot"
click at [300, 122] on rect at bounding box center [302, 119] width 11 height 11
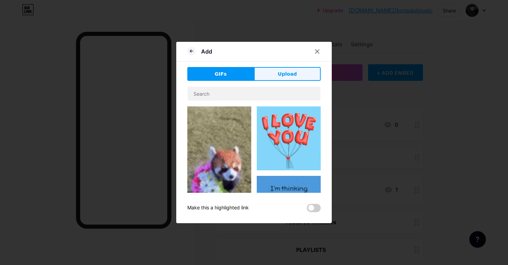
click at [279, 69] on button "Upload" at bounding box center [287, 74] width 67 height 14
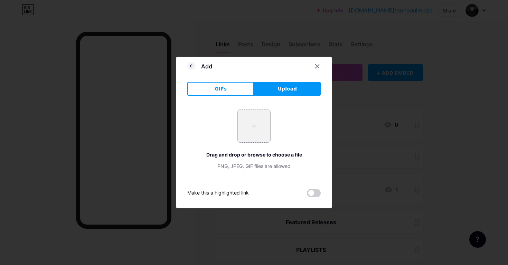
click at [253, 123] on input "file" at bounding box center [254, 126] width 32 height 32
type input "C:\fakepath\artworks-0KxxLQXBlxumJO8t-BGkA1Q-t500x500.jpg"
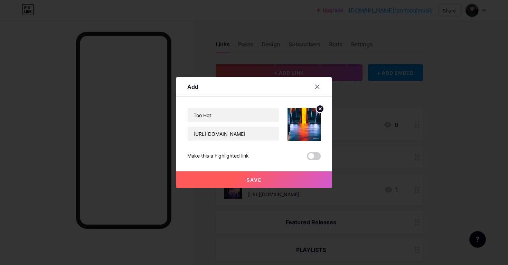
click at [252, 180] on span "Save" at bounding box center [255, 180] width 16 height 6
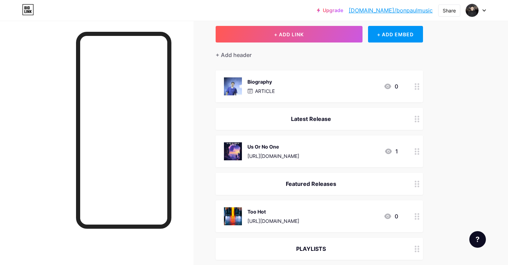
scroll to position [37, 0]
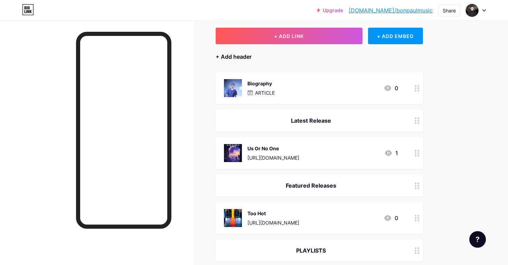
click at [248, 56] on div "+ Add header" at bounding box center [234, 57] width 36 height 8
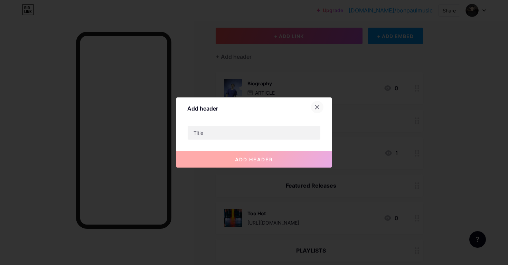
click at [322, 105] on div at bounding box center [317, 107] width 12 height 12
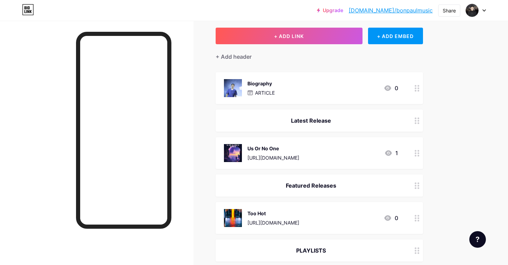
click at [303, 131] on div "Latest Release" at bounding box center [319, 121] width 207 height 22
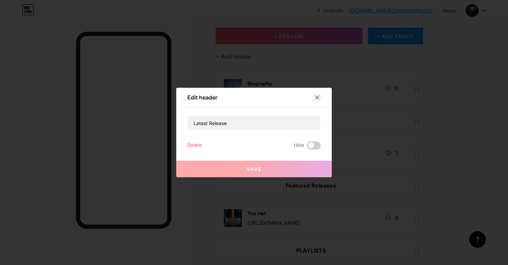
click at [316, 99] on icon at bounding box center [318, 98] width 6 height 6
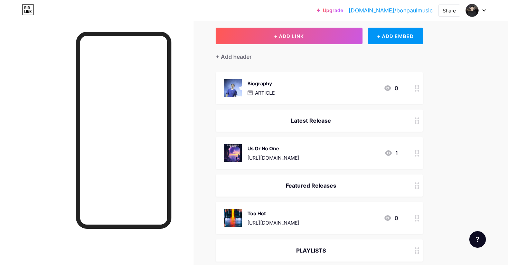
click at [299, 152] on div "Us Or No One https://jupitamusic.com/us-or-no-one/" at bounding box center [274, 153] width 52 height 18
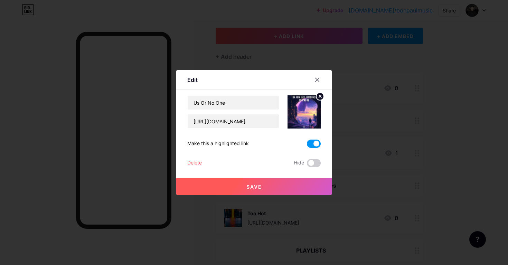
click at [135, 151] on div at bounding box center [254, 132] width 508 height 265
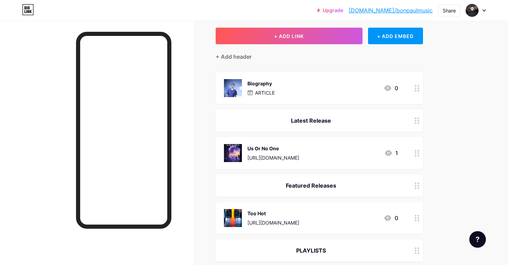
click at [288, 218] on div "Too Hot https://ffm.to/bon-toohot" at bounding box center [274, 218] width 52 height 18
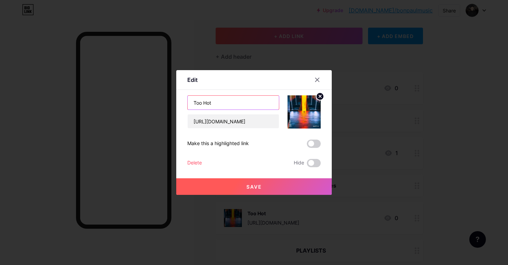
click at [255, 105] on input "Too Hot" at bounding box center [233, 103] width 91 height 14
paste input "300k+ streams"
click at [217, 103] on input "Too Hot (300k+ streams)" at bounding box center [233, 103] width 91 height 14
type input "Too Hot (700k+ streams)"
click at [248, 185] on span "Save" at bounding box center [255, 187] width 16 height 6
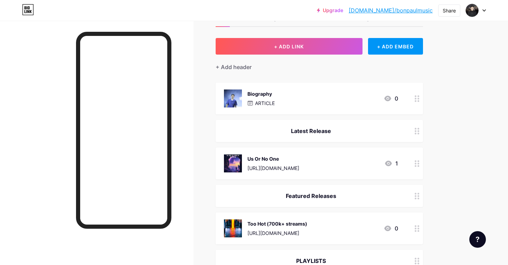
scroll to position [16, 0]
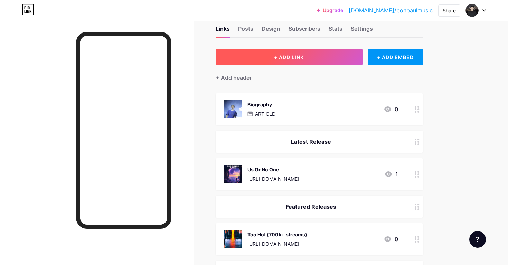
click at [319, 53] on button "+ ADD LINK" at bounding box center [289, 57] width 147 height 17
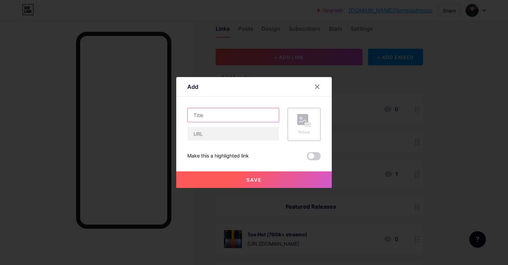
click at [248, 118] on input "text" at bounding box center [233, 115] width 91 height 14
click at [294, 119] on div "Picture" at bounding box center [304, 124] width 33 height 33
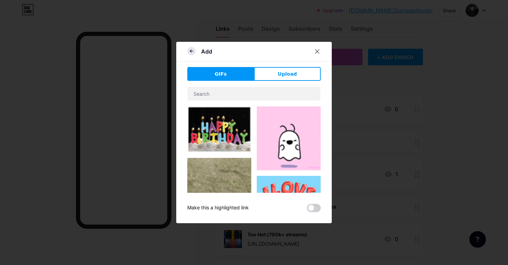
click at [190, 53] on icon at bounding box center [191, 51] width 8 height 8
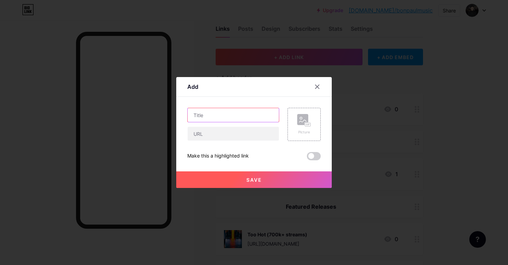
click at [214, 110] on input "text" at bounding box center [233, 115] width 91 height 14
type input "The Way You Are (BODYWRMR / Revealed Recordings)"
click at [272, 133] on input "text" at bounding box center [233, 134] width 91 height 14
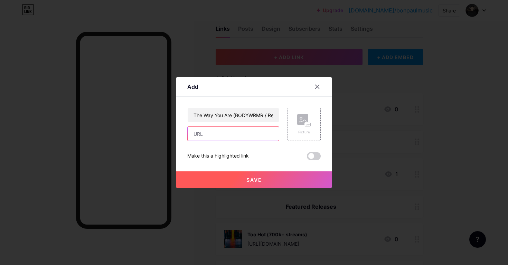
paste input "[URL][DOMAIN_NAME]?"
type input "[URL][DOMAIN_NAME]?"
click at [300, 117] on rect at bounding box center [302, 119] width 11 height 11
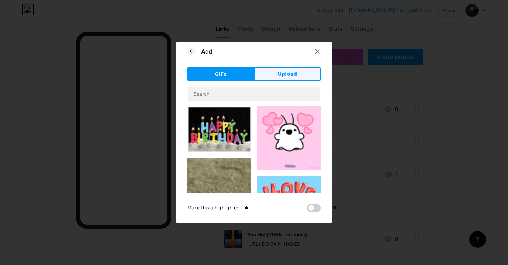
click at [260, 74] on button "Upload" at bounding box center [287, 74] width 67 height 14
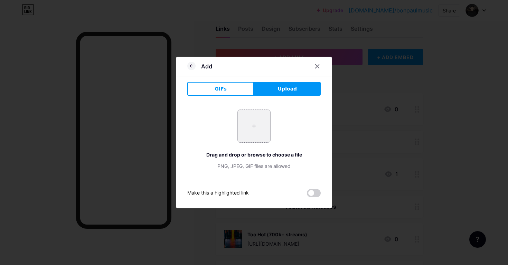
click at [248, 130] on input "file" at bounding box center [254, 126] width 32 height 32
type input "C:\fakepath\65ba5603b51f1b78080463bb.jpg"
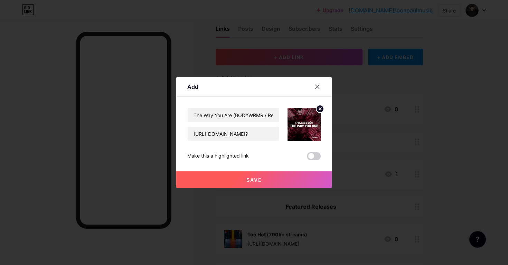
click at [260, 178] on span "Save" at bounding box center [255, 180] width 16 height 6
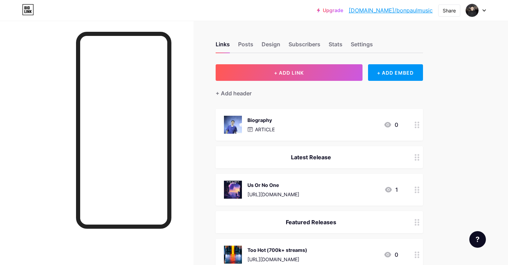
click at [396, 7] on link "[DOMAIN_NAME]/bonpaulmusic" at bounding box center [391, 10] width 84 height 8
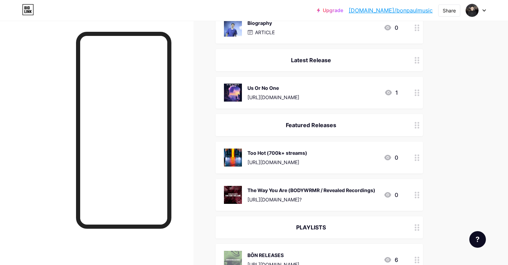
scroll to position [99, 0]
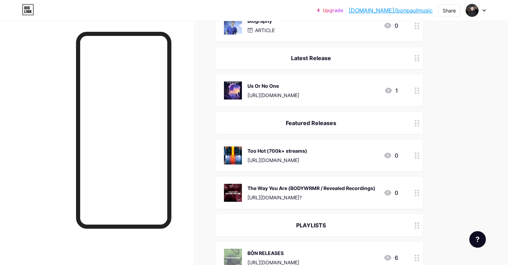
click at [283, 129] on div "Featured Releases" at bounding box center [319, 123] width 207 height 22
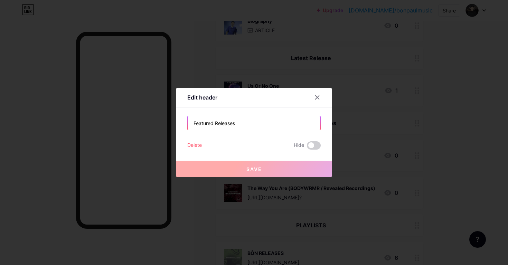
drag, startPoint x: 213, startPoint y: 125, endPoint x: 163, endPoint y: 123, distance: 49.8
click at [163, 125] on div "Edit header Featured Releases Delete Hide Save" at bounding box center [254, 132] width 508 height 265
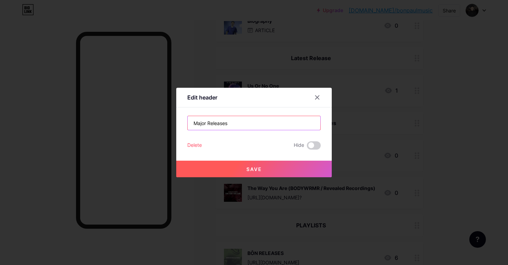
type input "Major Releases"
click at [234, 166] on button "Save" at bounding box center [254, 169] width 156 height 17
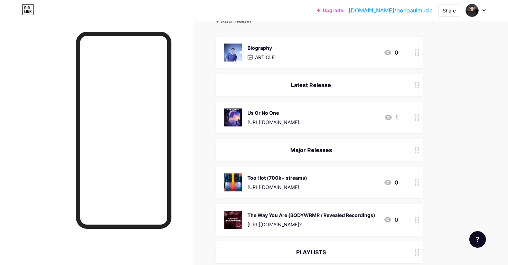
scroll to position [13, 0]
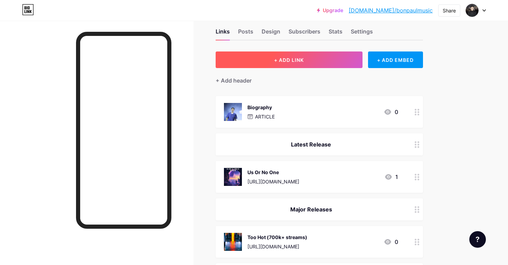
click at [336, 61] on button "+ ADD LINK" at bounding box center [289, 60] width 147 height 17
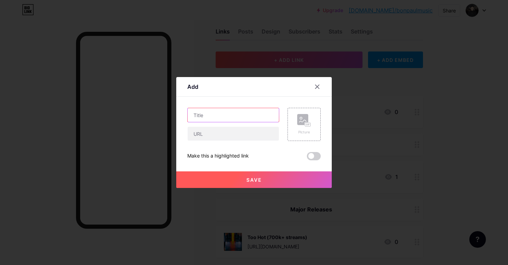
click at [256, 117] on input "text" at bounding box center [233, 115] width 91 height 14
type input "Inside Your Arms"
click at [230, 132] on input "text" at bounding box center [233, 134] width 91 height 14
paste input "[URL][DOMAIN_NAME][PERSON_NAME]?"
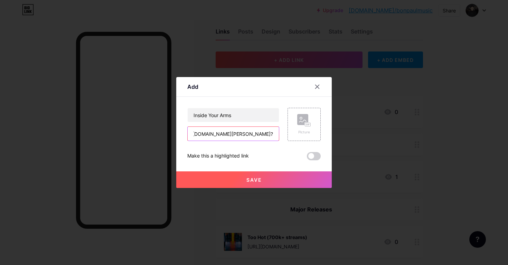
type input "[URL][DOMAIN_NAME][PERSON_NAME]?"
click at [294, 124] on div "Picture" at bounding box center [304, 124] width 33 height 33
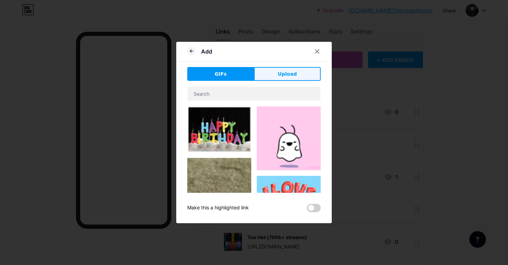
click at [274, 74] on button "Upload" at bounding box center [287, 74] width 67 height 14
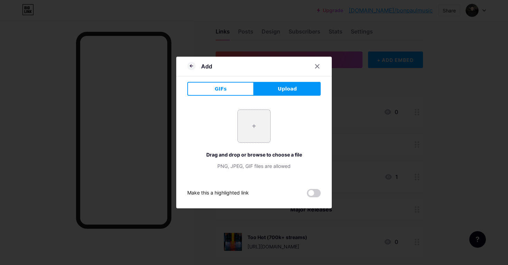
click at [250, 115] on input "file" at bounding box center [254, 126] width 32 height 32
type input "C:\fakepath\651ee9a661668e57de0b0619.jpg"
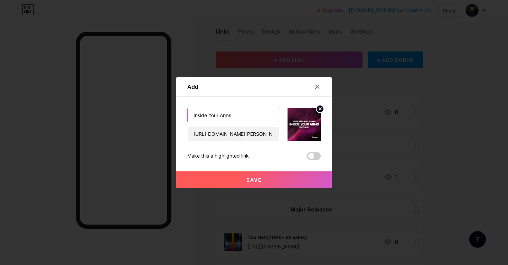
click at [241, 117] on input "Inside Your Arms" at bounding box center [233, 115] width 91 height 14
click at [241, 114] on input "Inside Your Arms (Supported by Timmy Trumpet,)" at bounding box center [233, 115] width 91 height 14
click at [213, 116] on input "Inside Your Arms (Supported by Timmy Trumpet, Blasterjax)" at bounding box center [233, 115] width 91 height 14
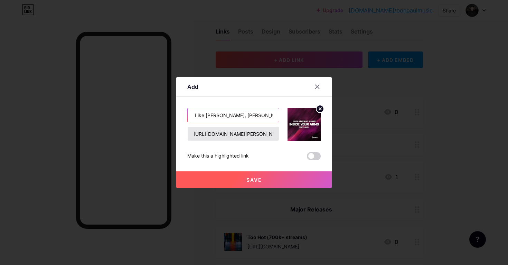
scroll to position [0, 118]
type input "Inside Your Arms (Supported by [PERSON_NAME] & Like [PERSON_NAME], [PERSON_NAME…"
click at [240, 183] on button "Save" at bounding box center [254, 179] width 156 height 17
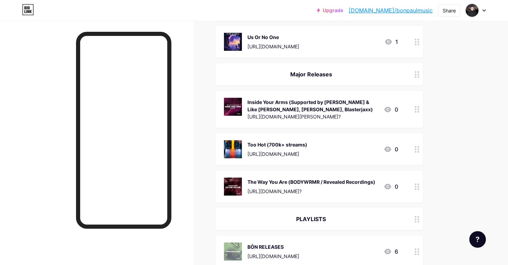
scroll to position [152, 0]
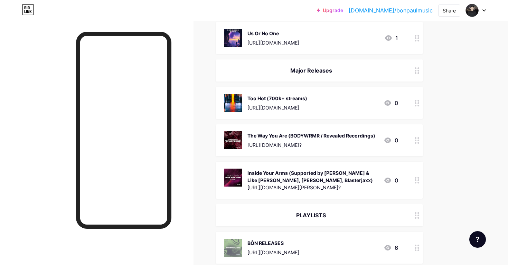
drag, startPoint x: 414, startPoint y: 108, endPoint x: 170, endPoint y: 4, distance: 265.5
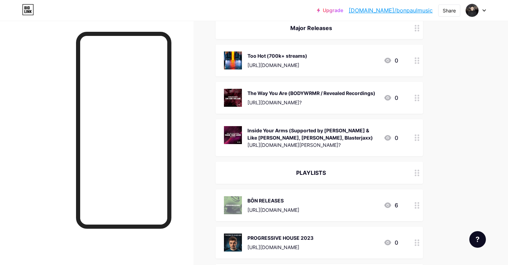
scroll to position [207, 0]
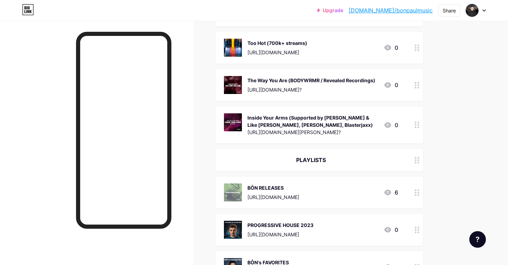
click at [335, 161] on div "PLAYLISTS" at bounding box center [311, 160] width 174 height 8
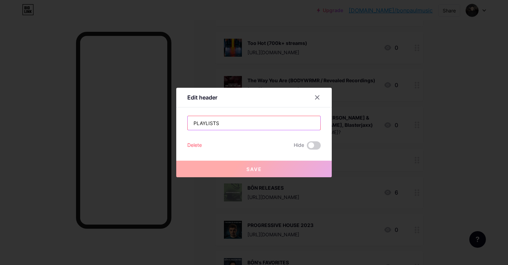
click at [228, 121] on input "PLAYLISTS" at bounding box center [254, 123] width 133 height 14
paste input "DJ Mixes & Live Sets"
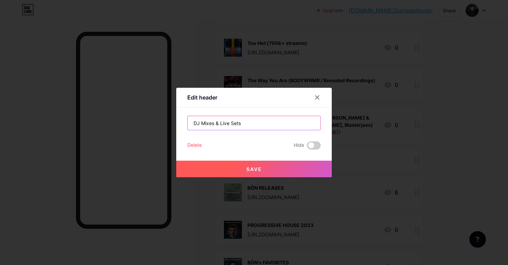
type input "DJ Mixes & Live Sets"
click at [239, 170] on button "Save" at bounding box center [254, 169] width 156 height 17
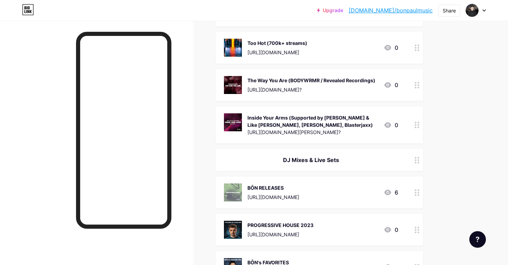
click at [380, 166] on div "DJ Mixes & Live Sets" at bounding box center [319, 160] width 207 height 22
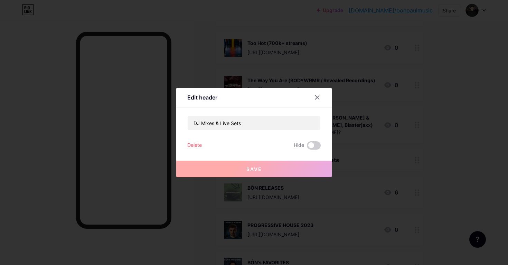
click at [396, 181] on div at bounding box center [254, 132] width 508 height 265
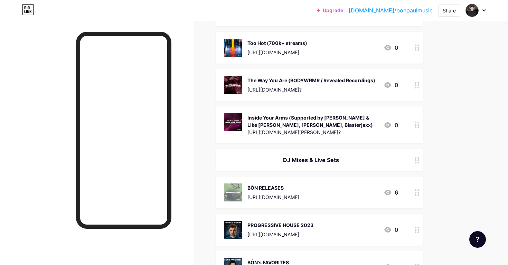
scroll to position [0, 0]
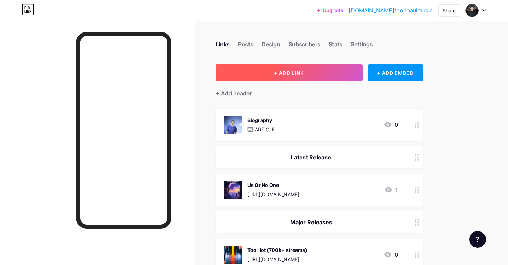
click at [310, 75] on button "+ ADD LINK" at bounding box center [289, 72] width 147 height 17
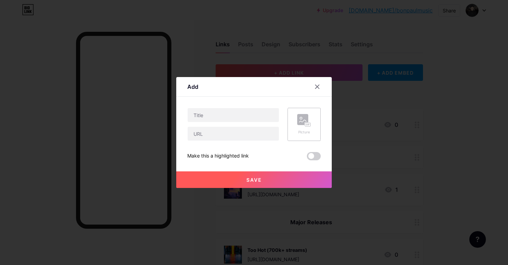
click at [307, 118] on rect at bounding box center [302, 119] width 11 height 11
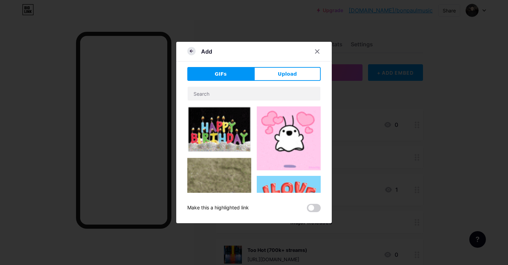
click at [193, 54] on icon at bounding box center [191, 51] width 8 height 8
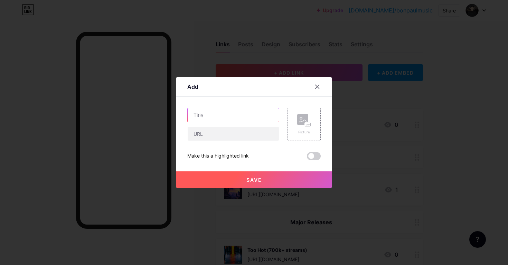
click at [201, 116] on input "text" at bounding box center [233, 115] width 91 height 14
click at [208, 131] on input "text" at bounding box center [233, 134] width 91 height 14
paste input "[URL][DOMAIN_NAME]"
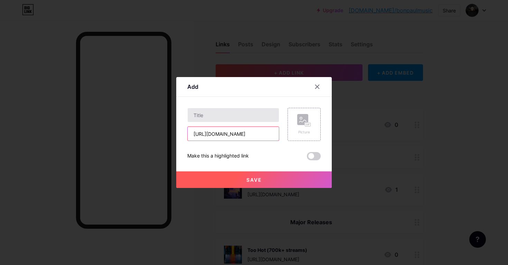
type input "[URL][DOMAIN_NAME]"
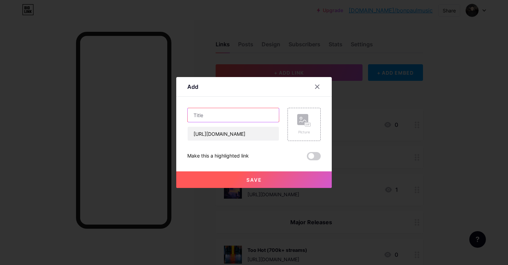
click at [216, 117] on input "text" at bounding box center [233, 115] width 91 height 14
type input "RECURSIVE RADIO #001"
click at [304, 124] on rect at bounding box center [302, 119] width 11 height 11
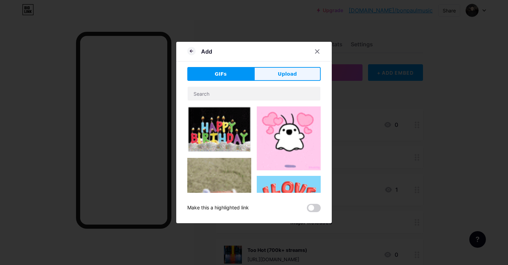
click at [278, 79] on button "Upload" at bounding box center [287, 74] width 67 height 14
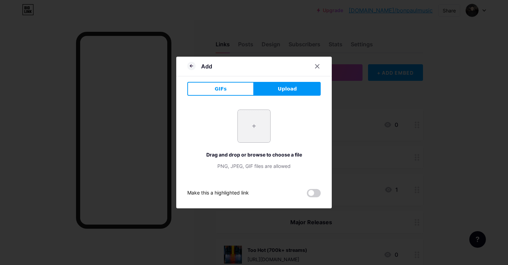
click at [256, 112] on input "file" at bounding box center [254, 126] width 32 height 32
type input "C:\fakepath\artworks-OMW4fqJhAFdqBzT0-5RR4VQ-t1080x1080.jpg"
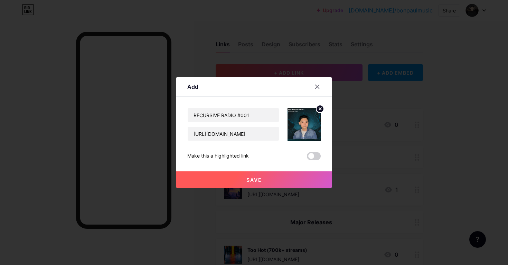
click at [270, 177] on button "Save" at bounding box center [254, 179] width 156 height 17
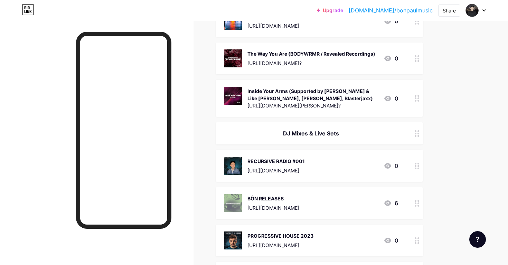
scroll to position [240, 0]
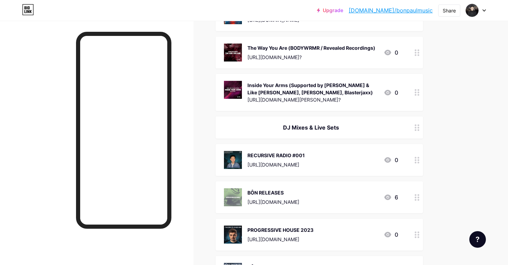
drag, startPoint x: 416, startPoint y: 83, endPoint x: 321, endPoint y: 5, distance: 122.6
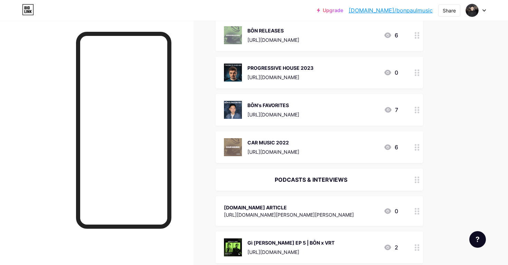
scroll to position [402, 0]
click at [337, 180] on div "PODCASTS & INTERVIEWS" at bounding box center [311, 179] width 174 height 8
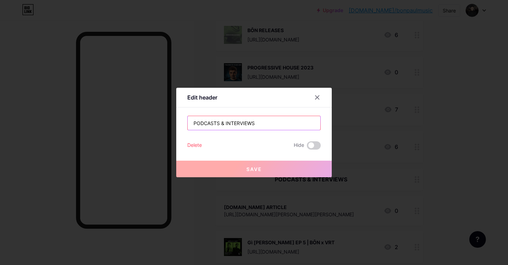
click at [247, 123] on input "PODCASTS & INTERVIEWS" at bounding box center [254, 123] width 133 height 14
paste input "Features & Support"
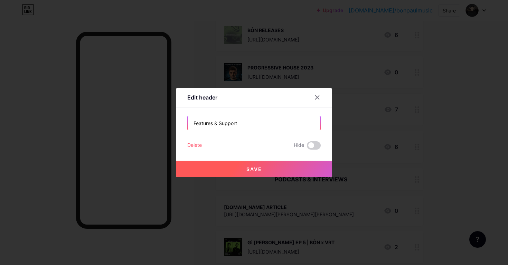
type input "Features & Support"
click at [255, 164] on button "Save" at bounding box center [254, 169] width 156 height 17
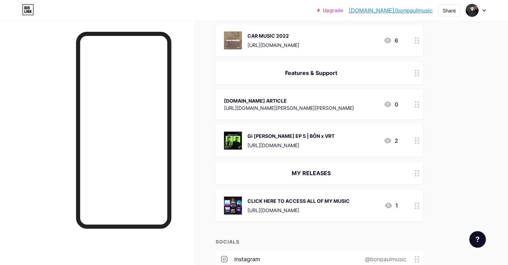
scroll to position [515, 0]
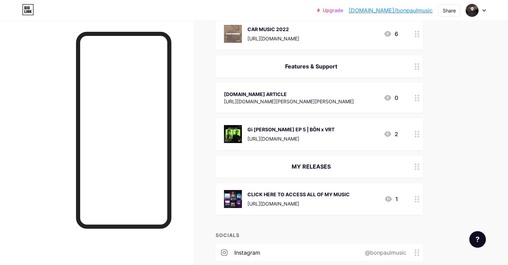
click at [415, 174] on div at bounding box center [417, 167] width 12 height 22
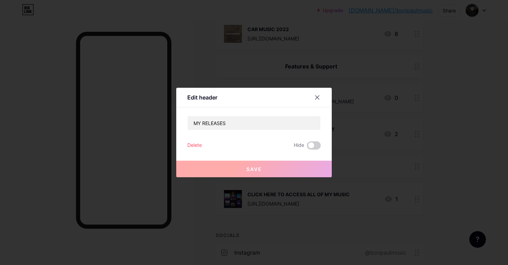
click at [195, 143] on div "Delete" at bounding box center [194, 145] width 15 height 8
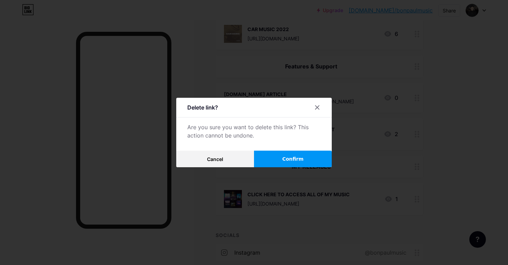
click at [284, 163] on button "Confirm" at bounding box center [293, 159] width 78 height 17
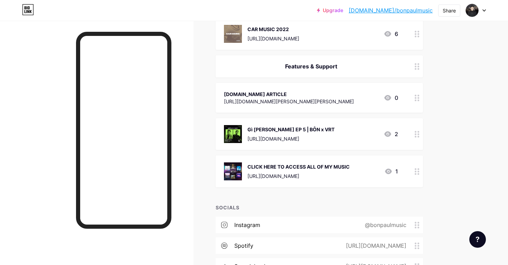
click at [417, 176] on div at bounding box center [417, 172] width 12 height 32
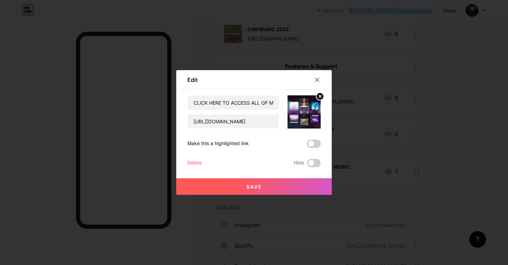
click at [200, 165] on div "Delete" at bounding box center [194, 163] width 15 height 8
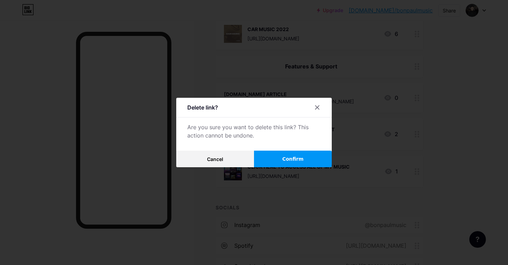
click at [273, 159] on button "Confirm" at bounding box center [293, 159] width 78 height 17
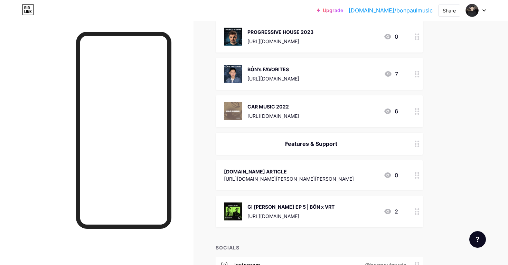
scroll to position [437, 0]
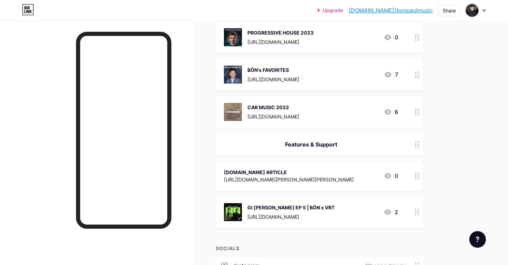
click at [250, 180] on div "https://raver.vn/producer-tre-bon-ra-mat-san-pham-moi-inside-your-arms-tren-thu…" at bounding box center [289, 179] width 130 height 7
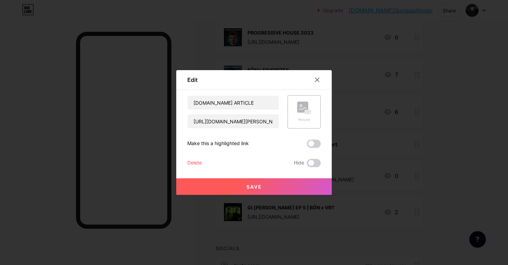
click at [218, 225] on div at bounding box center [254, 132] width 508 height 265
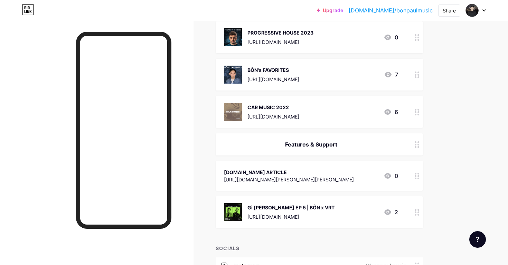
click at [283, 173] on div "RAVER.VN ARTICLE" at bounding box center [289, 172] width 130 height 7
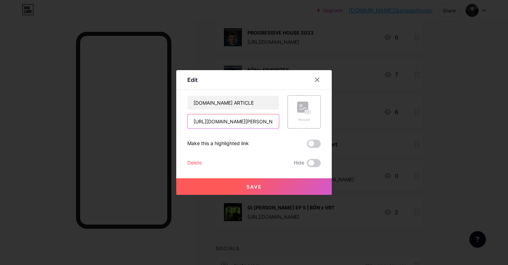
click at [243, 120] on input "https://raver.vn/producer-tre-bon-ra-mat-san-pham-moi-inside-your-arms-tren-thu…" at bounding box center [233, 121] width 91 height 14
paste input "text"
type input "[URL][DOMAIN_NAME][PERSON_NAME][PERSON_NAME]"
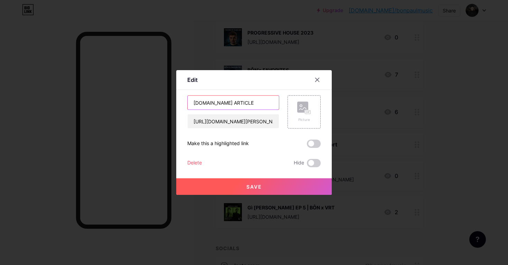
click at [216, 109] on input "RAVER.VN ARTICLE" at bounding box center [233, 103] width 91 height 14
paste input "Interview on EDM.com"
type input "Interview on [DOMAIN_NAME]"
click at [255, 188] on span "Save" at bounding box center [255, 187] width 16 height 6
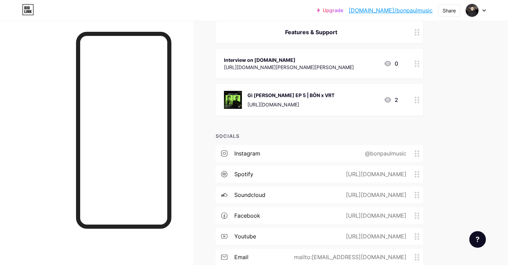
scroll to position [548, 0]
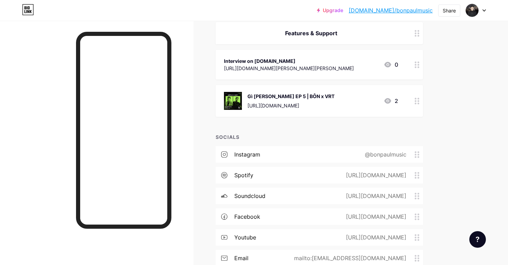
click at [275, 59] on div "Interview on [DOMAIN_NAME]" at bounding box center [289, 60] width 130 height 7
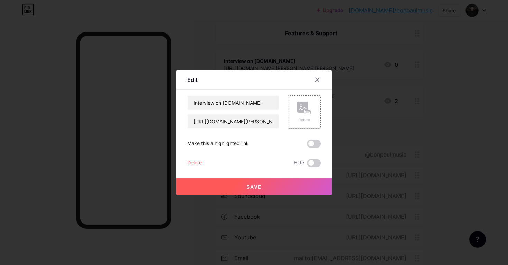
click at [310, 108] on icon at bounding box center [304, 108] width 14 height 13
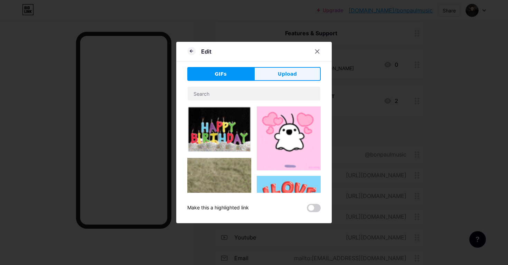
click at [264, 79] on button "Upload" at bounding box center [287, 74] width 67 height 14
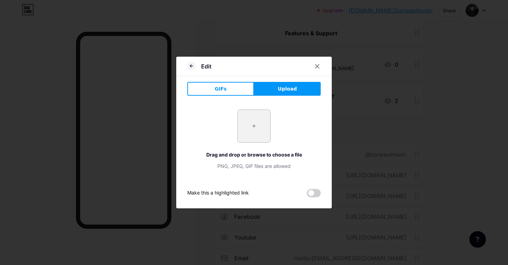
click at [251, 120] on input "file" at bounding box center [254, 126] width 32 height 32
type input "C:\fakepath\Waxel-BON-Slake-Slagger-Inside-Your-Arms-feat-Clancy-ravervn-2023.w…"
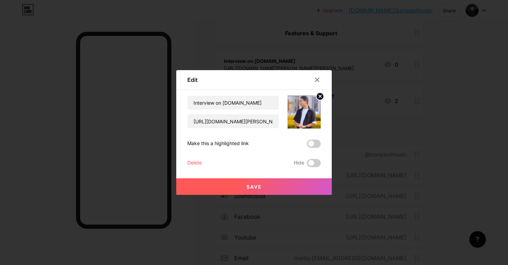
click at [270, 186] on button "Save" at bounding box center [254, 186] width 156 height 17
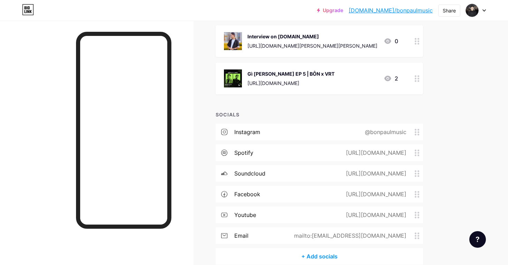
scroll to position [573, 0]
click at [301, 75] on div "Gì Cũng Nghe EP 5 | BÔN x VRT" at bounding box center [291, 74] width 87 height 7
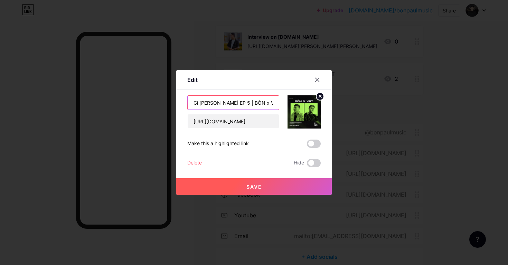
click at [230, 103] on input "Gì Cũng Nghe EP 5 | BÔN x VRT" at bounding box center [233, 103] width 91 height 14
type input "Podcast - Gì [PERSON_NAME] EP 5 | BÔN x VRT"
click at [264, 185] on button "Save" at bounding box center [254, 186] width 156 height 17
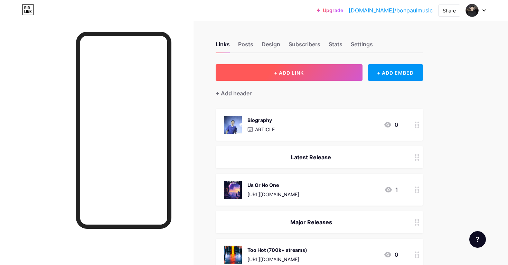
click at [335, 69] on button "+ ADD LINK" at bounding box center [289, 72] width 147 height 17
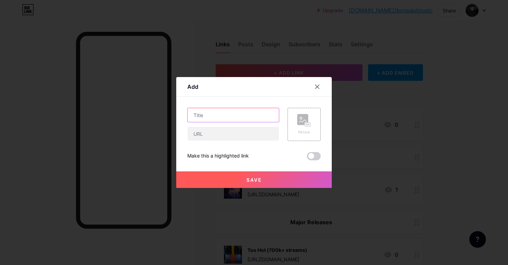
click at [241, 119] on input "text" at bounding box center [233, 115] width 91 height 14
type input "B"
drag, startPoint x: 224, startPoint y: 115, endPoint x: 250, endPoint y: 115, distance: 26.6
click at [250, 115] on input "BÔN LIVE @ HỒI 25" at bounding box center [233, 115] width 91 height 14
paste input "CDG - H"
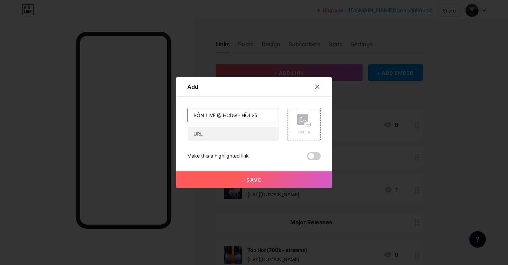
click at [241, 118] on input "BÔN LIVE @ HCDG - HỒI 25" at bounding box center [233, 115] width 91 height 14
type input "BÔN LIVE @ HCDG HỒI 25"
click at [296, 127] on div "Picture" at bounding box center [304, 124] width 33 height 33
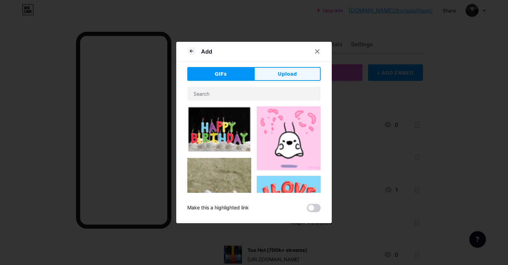
click at [277, 76] on button "Upload" at bounding box center [287, 74] width 67 height 14
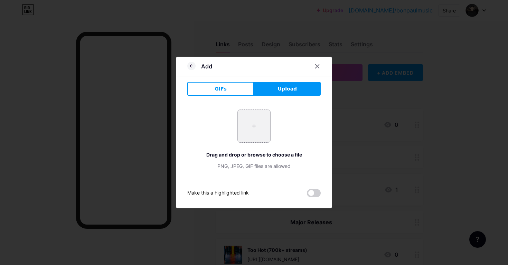
click at [257, 123] on input "file" at bounding box center [254, 126] width 32 height 32
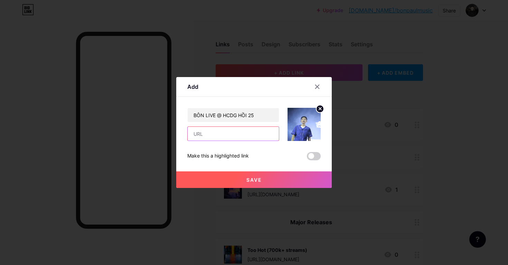
click at [220, 136] on input "text" at bounding box center [233, 134] width 91 height 14
paste input "[URL][DOMAIN_NAME]"
type input "[URL][DOMAIN_NAME]"
click at [224, 182] on button "Save" at bounding box center [254, 179] width 156 height 17
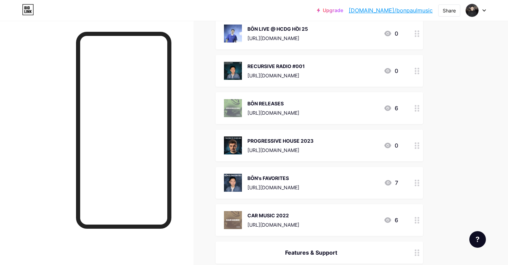
scroll to position [369, 0]
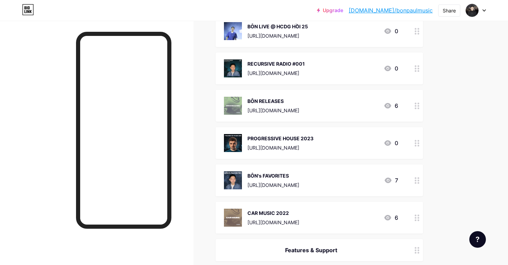
click at [416, 141] on icon at bounding box center [417, 143] width 5 height 7
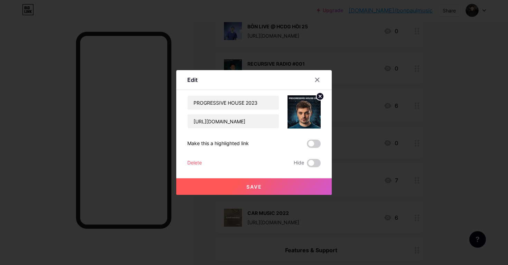
click at [200, 162] on div "Delete" at bounding box center [194, 163] width 15 height 8
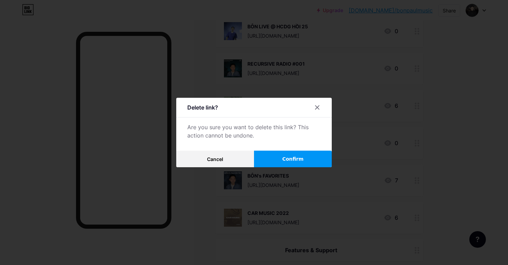
click at [291, 159] on span "Confirm" at bounding box center [292, 159] width 21 height 7
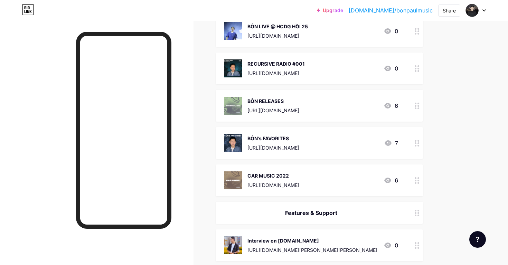
click at [417, 144] on icon at bounding box center [417, 143] width 5 height 7
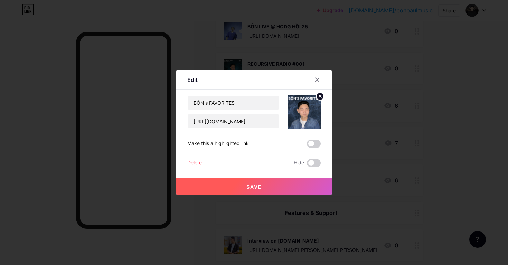
click at [198, 164] on div "Delete" at bounding box center [194, 163] width 15 height 8
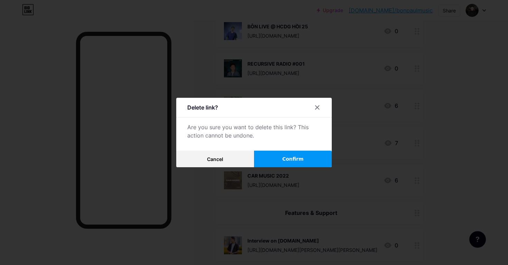
click at [291, 156] on span "Confirm" at bounding box center [292, 159] width 21 height 7
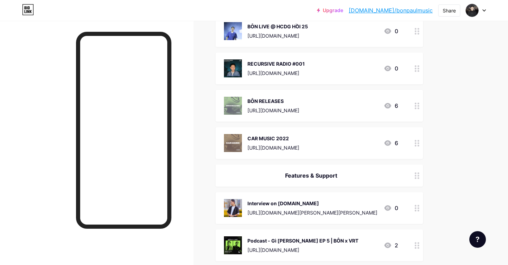
scroll to position [375, 0]
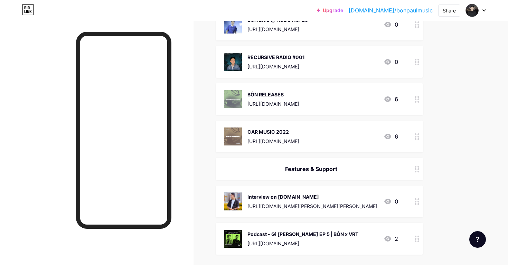
click at [417, 138] on icon at bounding box center [417, 136] width 5 height 7
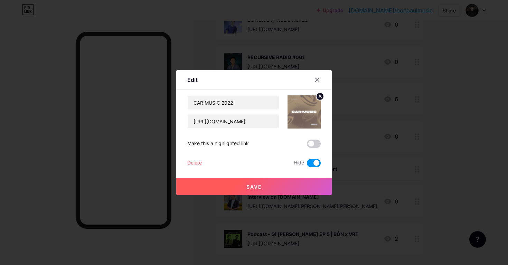
click at [202, 163] on div "Delete" at bounding box center [194, 163] width 15 height 8
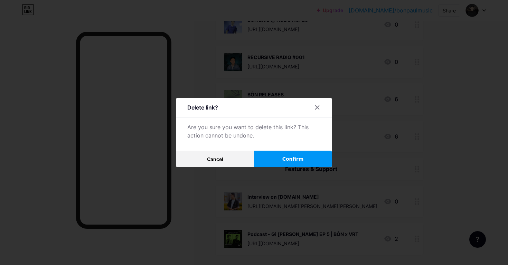
click at [281, 160] on button "Confirm" at bounding box center [293, 159] width 78 height 17
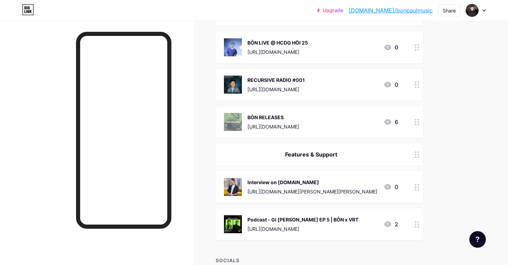
scroll to position [352, 0]
click at [412, 123] on div at bounding box center [417, 123] width 12 height 32
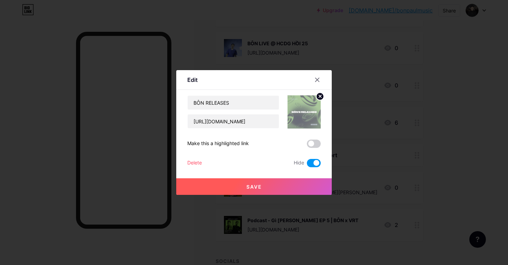
click at [200, 161] on div "Delete" at bounding box center [194, 163] width 15 height 8
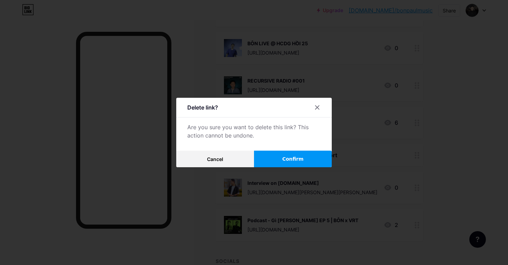
click at [261, 158] on button "Confirm" at bounding box center [293, 159] width 78 height 17
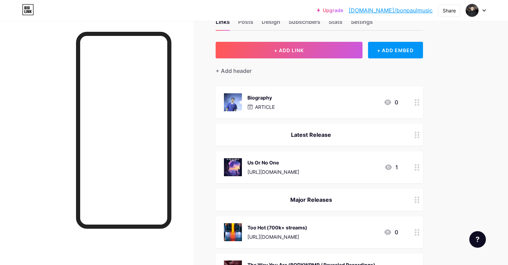
scroll to position [0, 0]
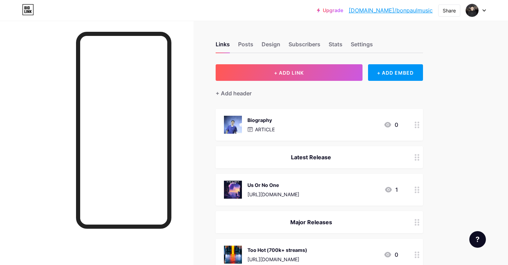
click at [286, 162] on div "Latest Release" at bounding box center [319, 157] width 207 height 22
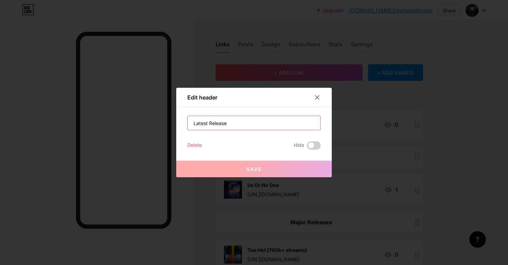
click at [243, 127] on input "Latest Release" at bounding box center [254, 123] width 133 height 14
paste input "🔥 Latest Release:"
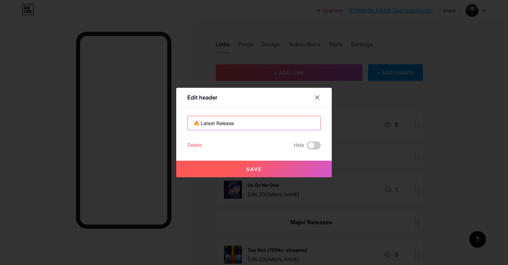
type input "🔥 Latest Release"
click at [231, 170] on button "Save" at bounding box center [254, 169] width 156 height 17
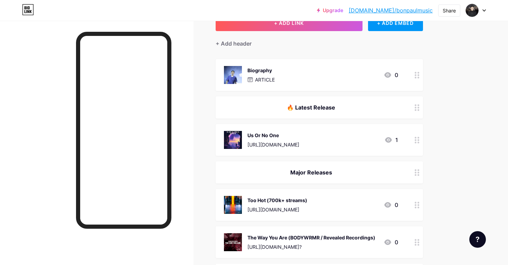
scroll to position [50, 0]
click at [291, 110] on div "🔥 Latest Release" at bounding box center [311, 107] width 174 height 8
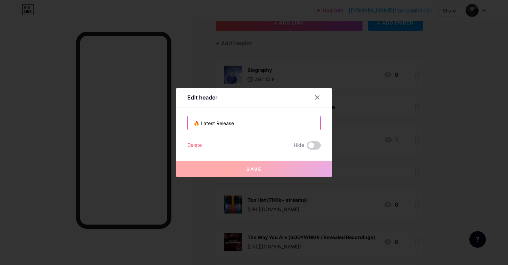
click at [269, 120] on input "🔥 Latest Release" at bounding box center [254, 123] width 133 height 14
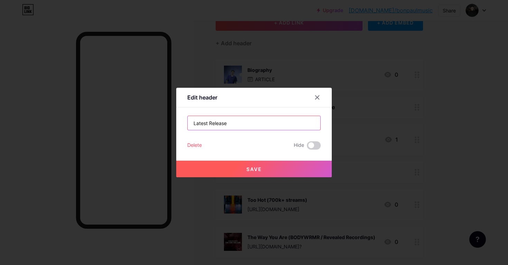
type input "Latest Release"
click at [251, 172] on button "Save" at bounding box center [254, 169] width 156 height 17
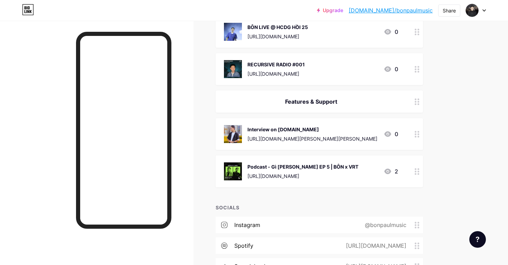
scroll to position [366, 0]
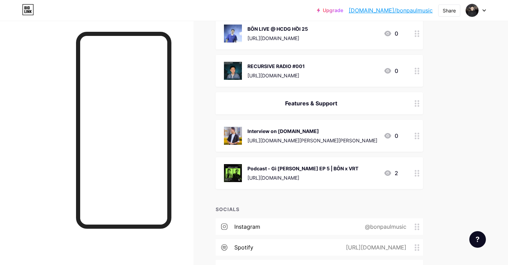
click at [364, 108] on div "Features & Support" at bounding box center [319, 103] width 207 height 22
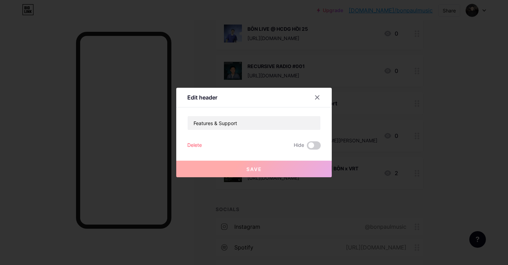
click at [360, 157] on div at bounding box center [254, 132] width 508 height 265
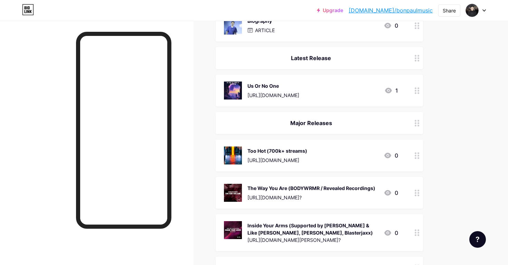
scroll to position [0, 0]
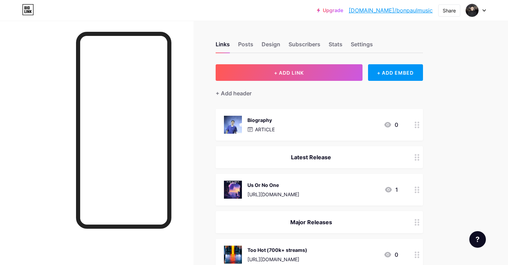
click at [240, 93] on div "+ Add header" at bounding box center [234, 93] width 36 height 8
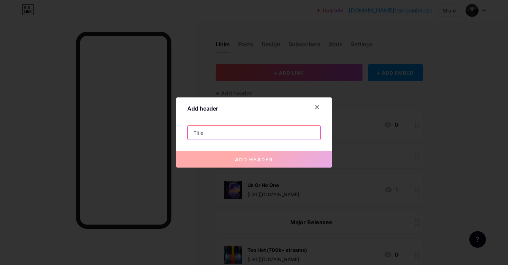
click at [230, 130] on input "text" at bounding box center [254, 133] width 133 height 14
paste input "📧 For Bookings / Collabs"
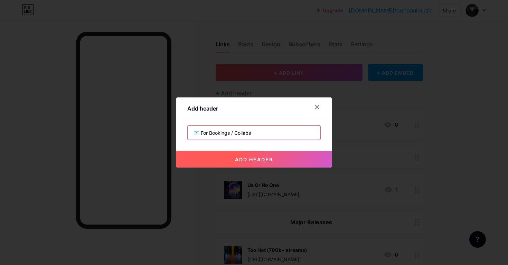
click at [200, 134] on input "📧 For Bookings / Collabs" at bounding box center [254, 133] width 133 height 14
type input "For Bookings / Collabs"
click at [197, 163] on button "add header" at bounding box center [254, 159] width 156 height 17
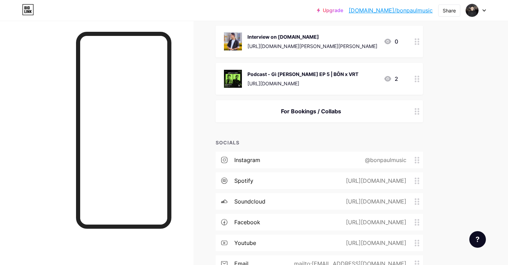
scroll to position [522, 0]
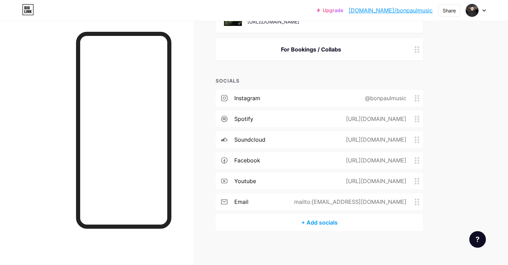
drag, startPoint x: 417, startPoint y: 44, endPoint x: 176, endPoint y: 7, distance: 243.8
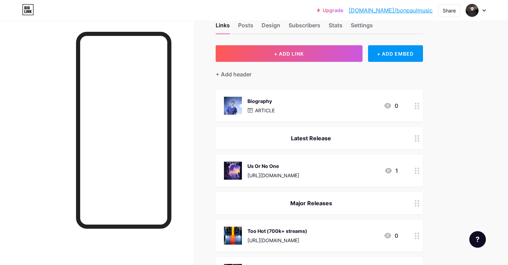
scroll to position [20, 0]
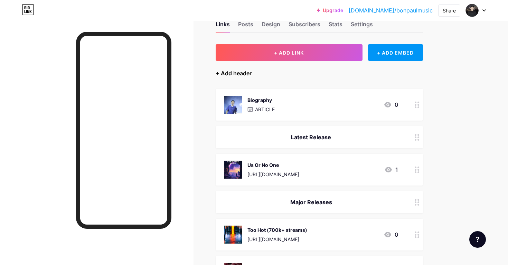
click at [238, 76] on div "+ Add header" at bounding box center [234, 73] width 36 height 8
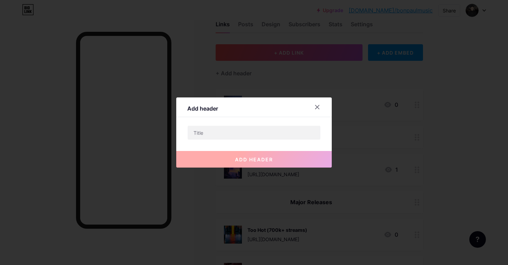
click at [240, 124] on div "Add header add header" at bounding box center [254, 132] width 156 height 70
click at [234, 136] on input "text" at bounding box center [254, 133] width 133 height 14
paste input "Release Catalog"
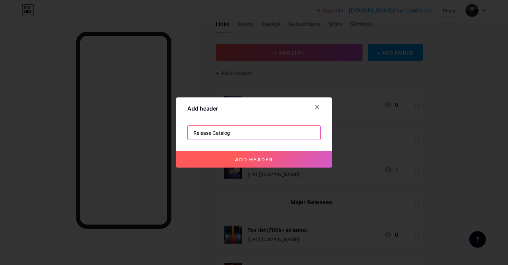
type input "Release Catalog"
click at [225, 159] on button "add header" at bounding box center [254, 159] width 156 height 17
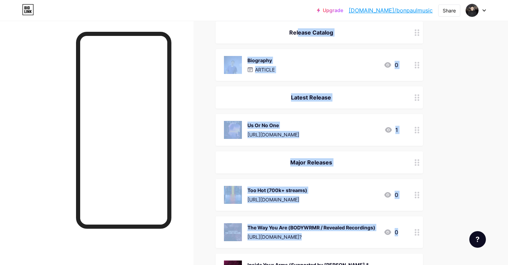
scroll to position [122, 0]
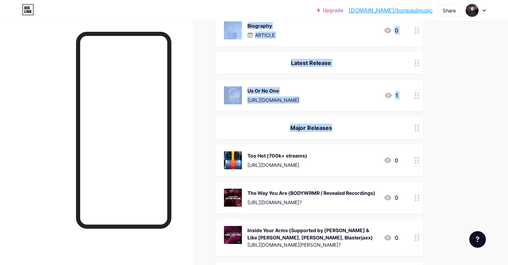
drag, startPoint x: 266, startPoint y: 72, endPoint x: 242, endPoint y: 152, distance: 83.4
click at [242, 152] on span "Release Catalog Biography ARTICLE 0 Latest Release Us Or No One https://jupitam…" at bounding box center [319, 238] width 207 height 502
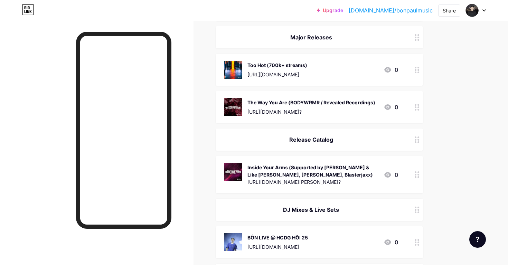
scroll to position [188, 0]
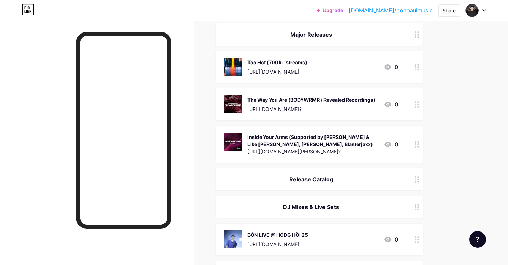
click at [290, 176] on div "Release Catalog" at bounding box center [311, 179] width 174 height 8
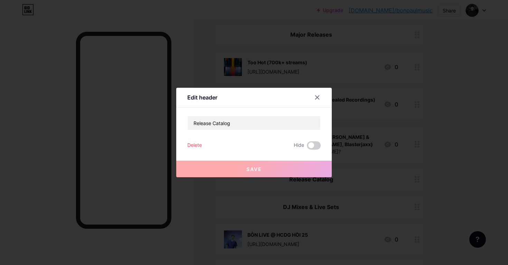
click at [311, 216] on div at bounding box center [254, 132] width 508 height 265
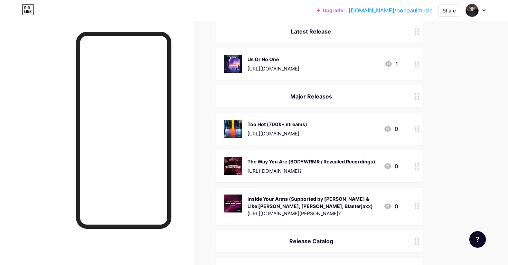
scroll to position [0, 0]
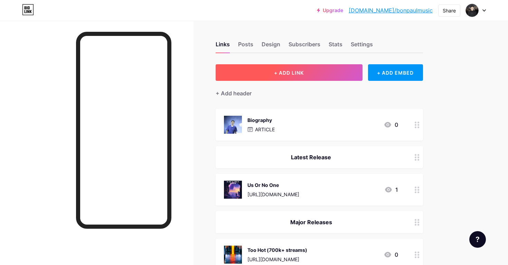
click at [264, 71] on button "+ ADD LINK" at bounding box center [289, 72] width 147 height 17
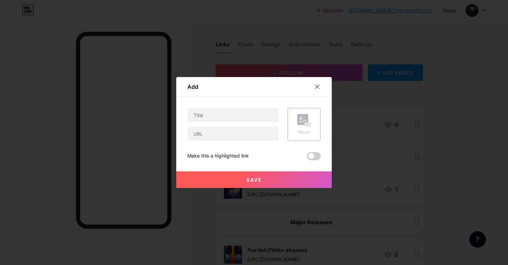
click at [303, 77] on div "Add Content YouTube Play YouTube video without leaving your page. ADD Vimeo Pla…" at bounding box center [254, 132] width 156 height 111
click at [316, 84] on div at bounding box center [317, 87] width 12 height 12
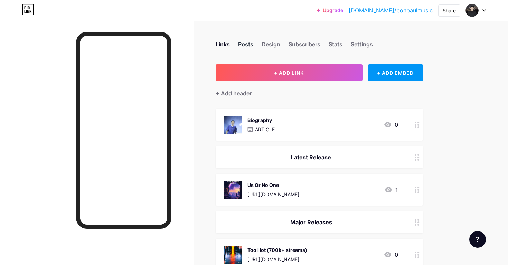
click at [246, 49] on div "Posts" at bounding box center [245, 46] width 15 height 12
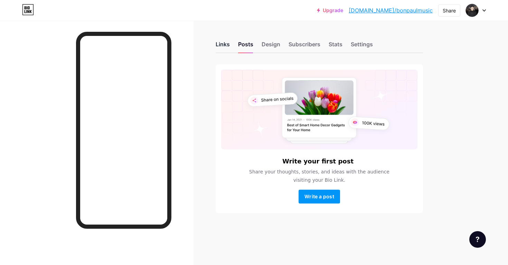
click at [230, 49] on div "Links" at bounding box center [223, 46] width 14 height 12
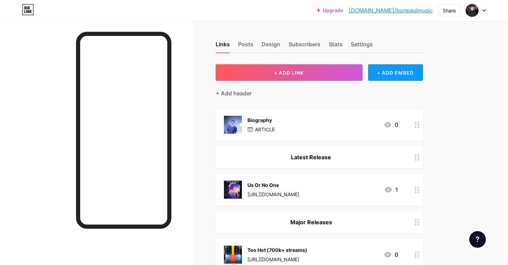
click at [381, 71] on div "+ ADD EMBED" at bounding box center [395, 72] width 55 height 17
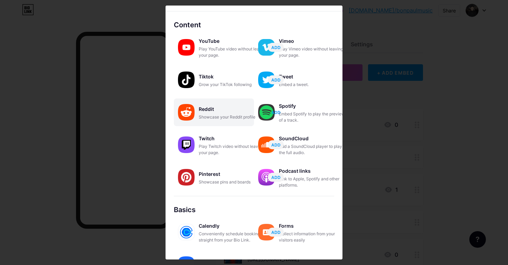
scroll to position [3, 0]
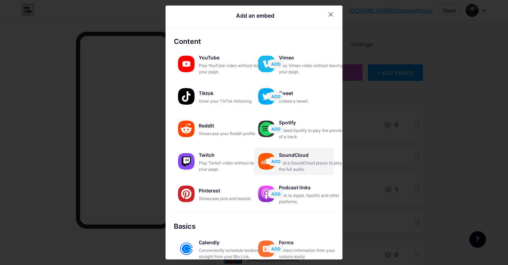
click at [305, 166] on div "Add a SoundCloud player to play the full audio." at bounding box center [313, 166] width 69 height 12
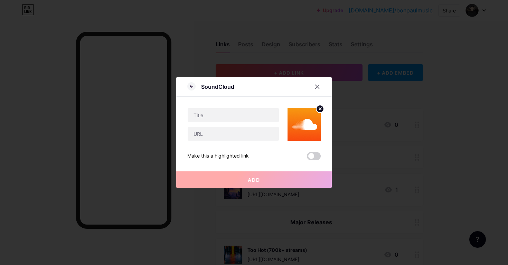
scroll to position [0, 0]
click at [318, 111] on circle at bounding box center [320, 109] width 8 height 8
click at [191, 90] on icon at bounding box center [191, 86] width 8 height 8
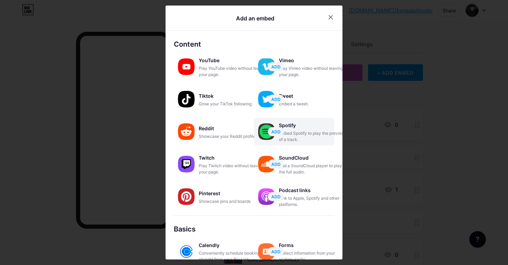
click at [331, 121] on div "Spotify" at bounding box center [313, 126] width 69 height 10
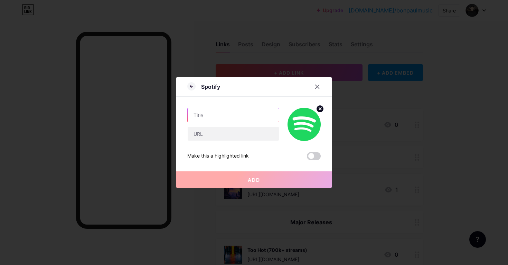
click at [208, 115] on input "text" at bounding box center [233, 115] width 91 height 14
paste input "Explore all my releases in one place."
type input "Explore all my releases in one place"
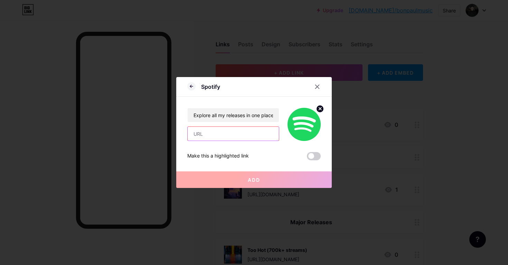
click at [233, 137] on input "text" at bounding box center [233, 134] width 91 height 14
paste input "[URL][DOMAIN_NAME]"
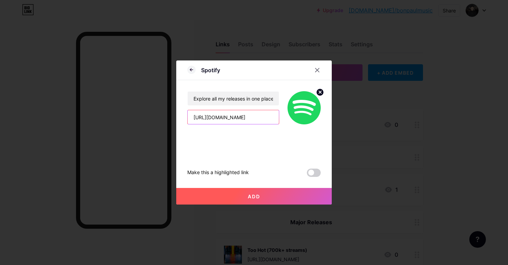
scroll to position [0, 114]
type input "[URL][DOMAIN_NAME]"
click at [251, 194] on span "Add" at bounding box center [254, 197] width 12 height 6
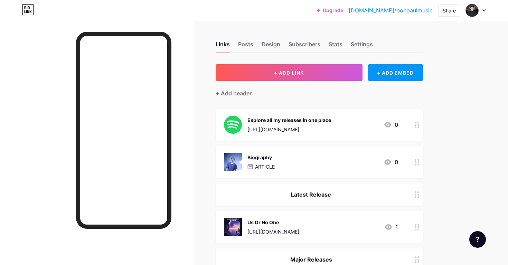
click at [310, 129] on div "[URL][DOMAIN_NAME]" at bounding box center [290, 129] width 84 height 7
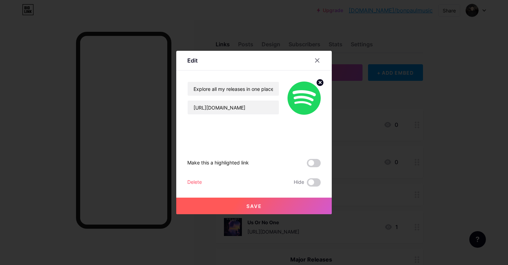
click at [117, 144] on div at bounding box center [254, 132] width 508 height 265
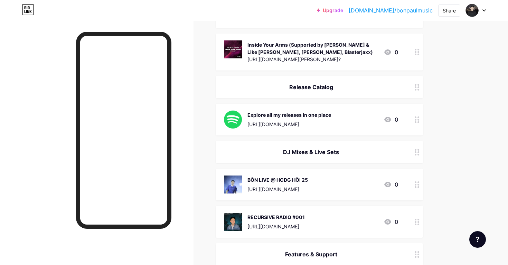
scroll to position [280, 0]
click at [277, 119] on div "Explore all my releases in one place https://open.spotify.com/playlist/37i9dQZF…" at bounding box center [290, 119] width 84 height 18
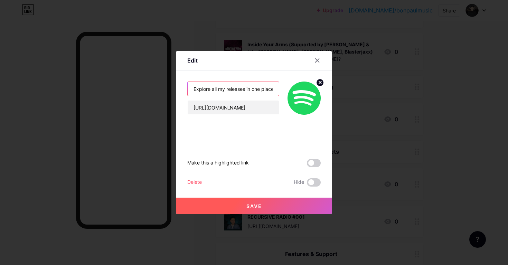
click at [268, 93] on input "Explore all my releases in one place" at bounding box center [233, 89] width 91 height 14
click at [257, 89] on input "Explore all my releases in one place" at bounding box center [233, 89] width 91 height 14
type input "Explore all my releases in one place!"
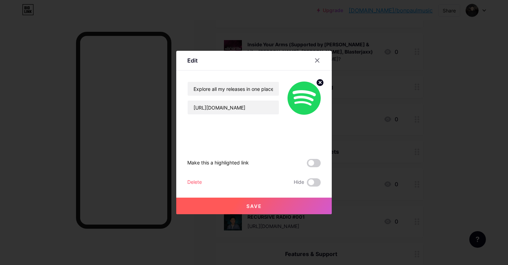
click at [276, 203] on button "Save" at bounding box center [254, 206] width 156 height 17
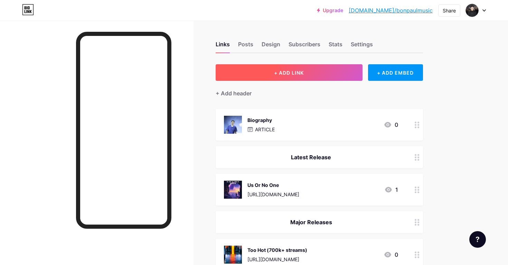
click at [288, 71] on span "+ ADD LINK" at bounding box center [289, 73] width 30 height 6
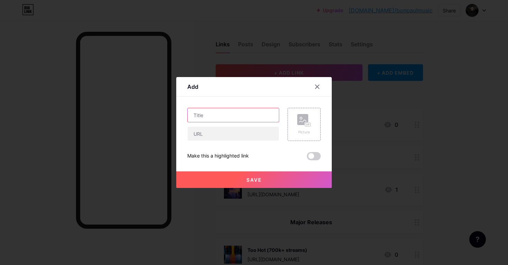
click at [244, 112] on input "text" at bounding box center [233, 115] width 91 height 14
type input "This is BÔN"
click at [225, 136] on input "text" at bounding box center [233, 134] width 91 height 14
paste input "[URL][DOMAIN_NAME]"
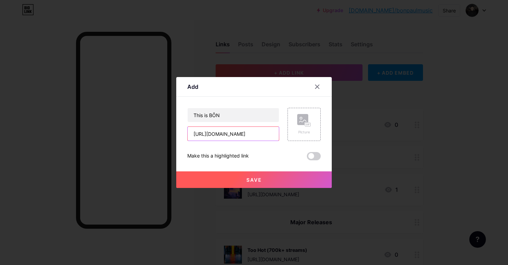
type input "[URL][DOMAIN_NAME]"
click at [293, 115] on div "Picture" at bounding box center [304, 124] width 33 height 33
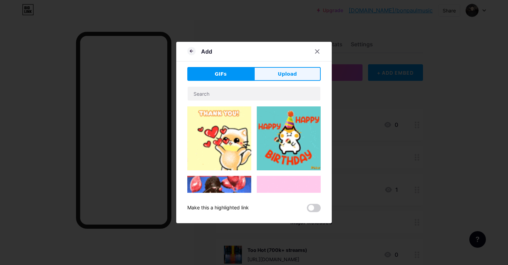
click at [270, 68] on button "Upload" at bounding box center [287, 74] width 67 height 14
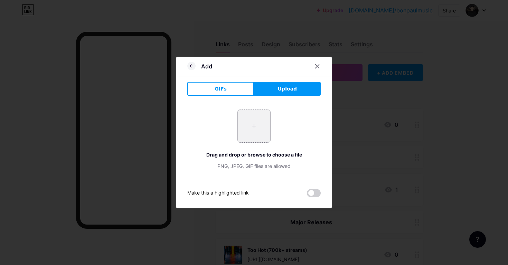
click at [254, 142] on div "+" at bounding box center [254, 126] width 33 height 33
click at [253, 127] on input "file" at bounding box center [254, 126] width 32 height 32
type input "C:\fakepath\ab67706c0000da84ed52c96cc6a34541fab15714.jpeg"
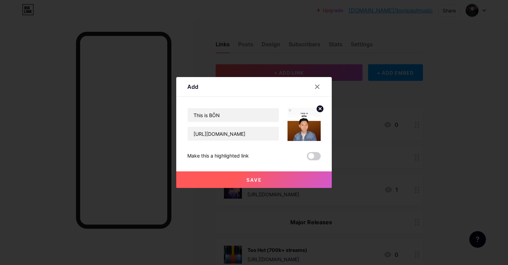
click at [262, 179] on button "Save" at bounding box center [254, 179] width 156 height 17
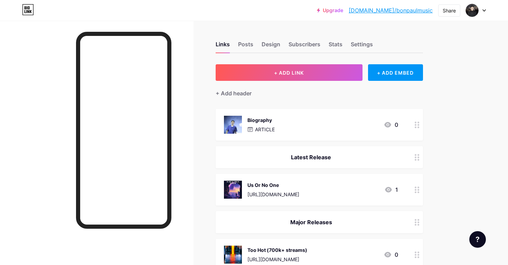
click at [232, 119] on img at bounding box center [233, 125] width 18 height 18
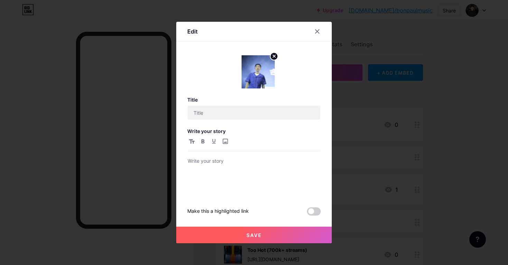
click at [254, 72] on img at bounding box center [258, 71] width 33 height 33
type input "Biography"
click at [273, 58] on div at bounding box center [258, 71] width 33 height 33
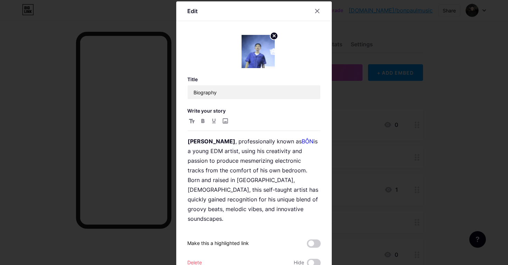
click at [275, 38] on circle at bounding box center [274, 36] width 8 height 8
click at [265, 45] on div "Picture" at bounding box center [258, 51] width 33 height 33
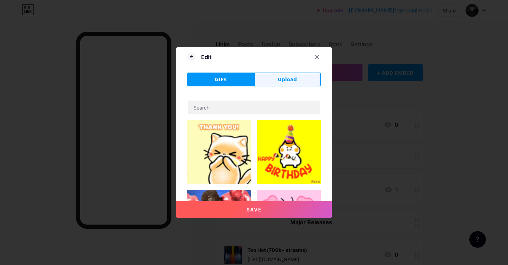
click at [267, 80] on button "Upload" at bounding box center [287, 80] width 67 height 14
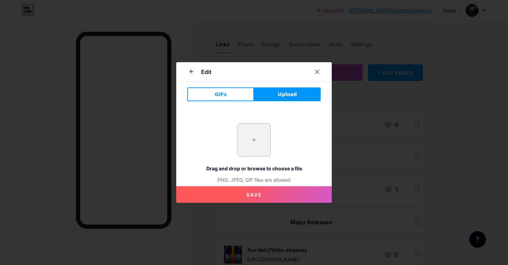
click at [250, 134] on input "file" at bounding box center [254, 140] width 32 height 32
type input "C:\fakepath\bon logo den.png"
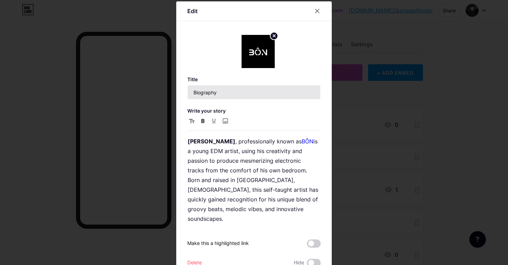
scroll to position [31, 0]
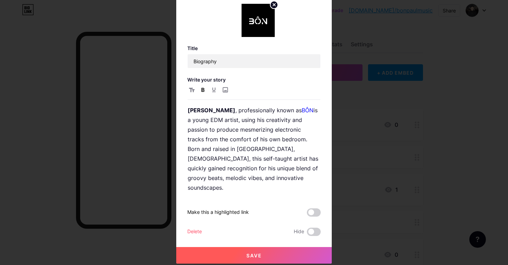
click at [266, 251] on button "Save" at bounding box center [254, 255] width 156 height 17
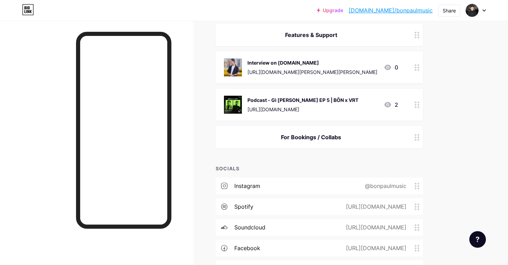
scroll to position [625, 0]
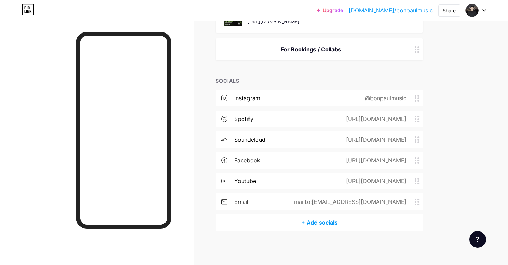
click at [303, 58] on div "For Bookings / Collabs" at bounding box center [319, 49] width 207 height 22
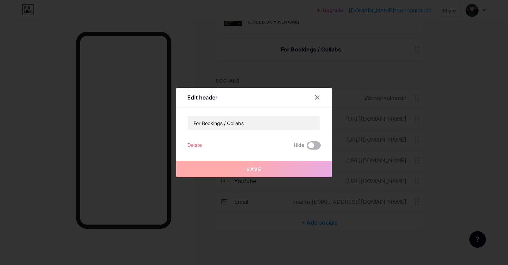
click at [311, 146] on span at bounding box center [314, 145] width 14 height 8
click at [307, 147] on input "checkbox" at bounding box center [307, 147] width 0 height 0
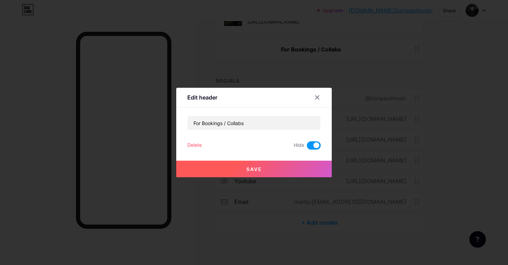
click at [290, 167] on button "Save" at bounding box center [254, 169] width 156 height 17
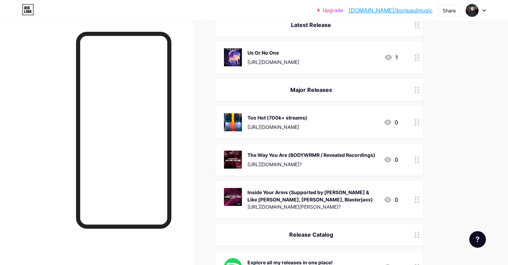
scroll to position [0, 0]
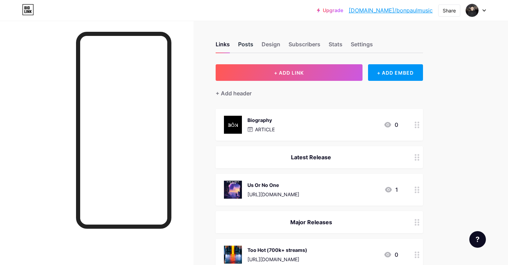
click at [245, 50] on div "Posts" at bounding box center [245, 46] width 15 height 12
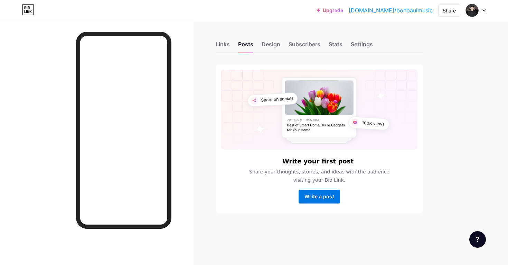
click at [314, 195] on span "Write a post" at bounding box center [320, 197] width 30 height 6
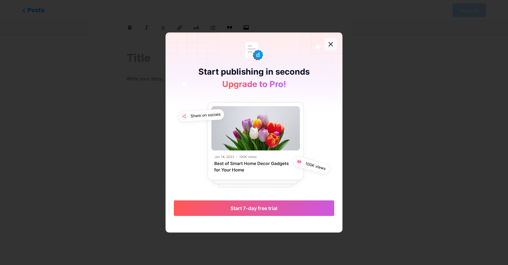
click at [330, 44] on icon at bounding box center [331, 44] width 4 height 4
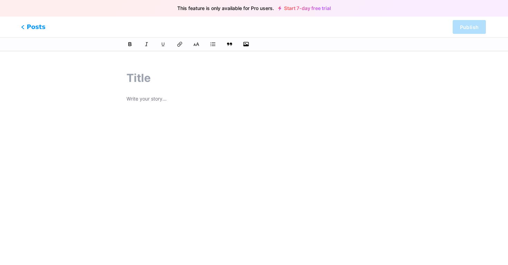
click at [34, 28] on span "Posts" at bounding box center [33, 26] width 25 height 9
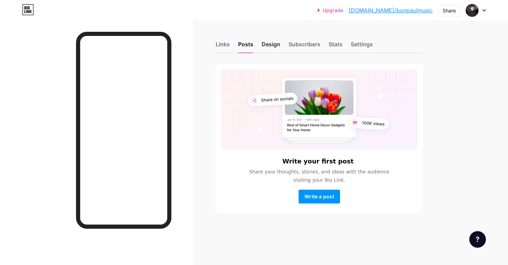
click at [271, 44] on div "Design" at bounding box center [271, 46] width 19 height 12
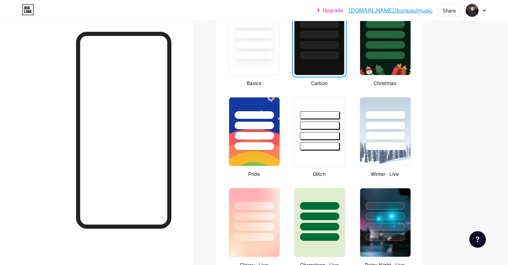
scroll to position [192, 0]
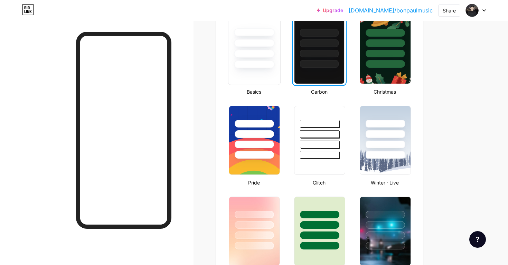
click at [269, 68] on div at bounding box center [254, 49] width 53 height 71
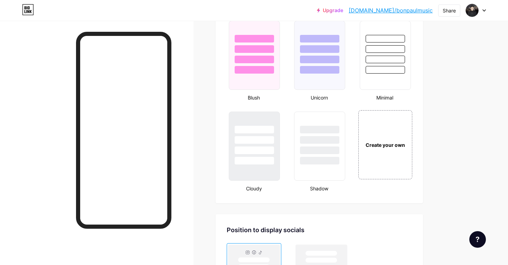
scroll to position [733, 0]
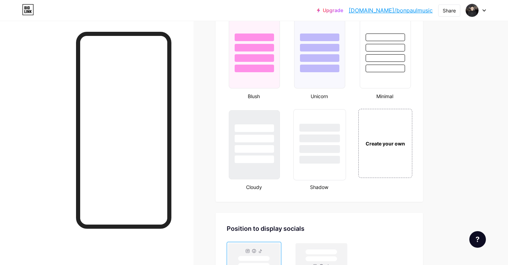
click at [315, 169] on div at bounding box center [320, 144] width 53 height 71
click at [243, 142] on div at bounding box center [254, 138] width 40 height 8
click at [331, 166] on div at bounding box center [320, 144] width 53 height 71
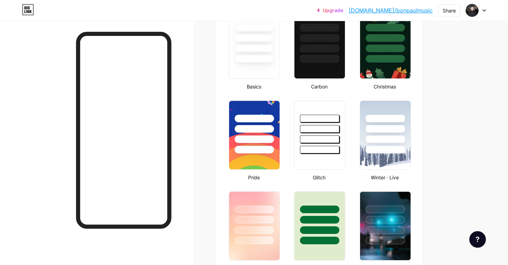
scroll to position [186, 0]
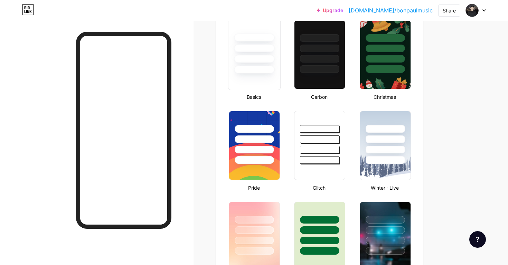
click at [261, 77] on div at bounding box center [254, 54] width 53 height 71
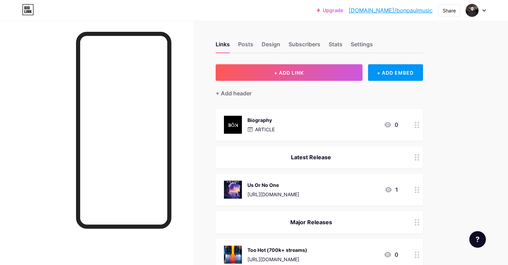
click at [275, 131] on p "ARTICLE" at bounding box center [265, 129] width 20 height 7
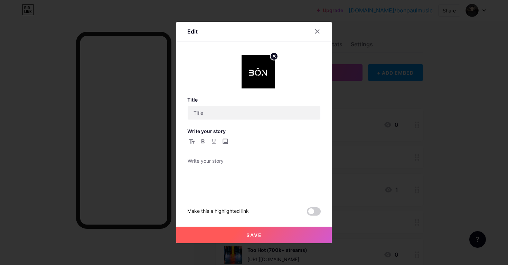
type input "Biography"
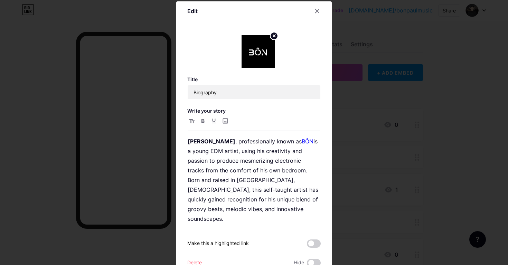
click at [335, 159] on div at bounding box center [254, 132] width 508 height 265
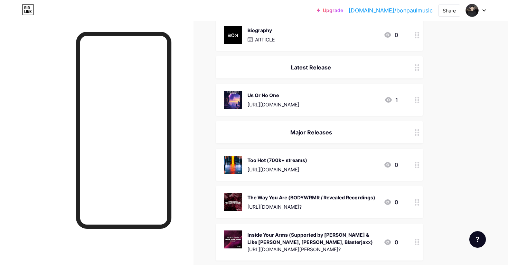
scroll to position [91, 0]
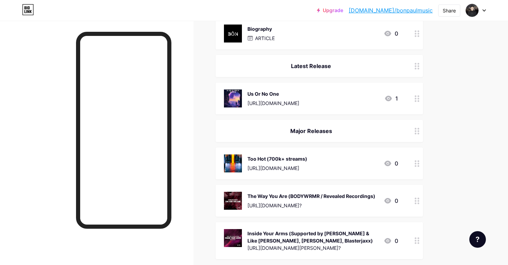
click at [342, 96] on div "Us Or No One [URL][DOMAIN_NAME] 1" at bounding box center [311, 99] width 174 height 18
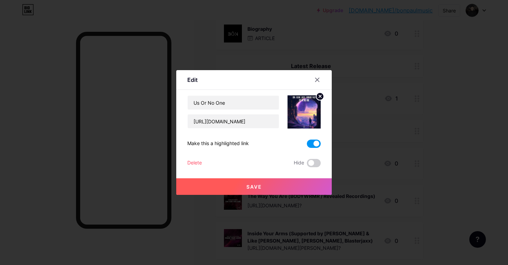
click at [318, 146] on span at bounding box center [314, 144] width 14 height 8
click at [307, 146] on input "checkbox" at bounding box center [307, 146] width 0 height 0
click at [295, 183] on button "Save" at bounding box center [254, 186] width 156 height 17
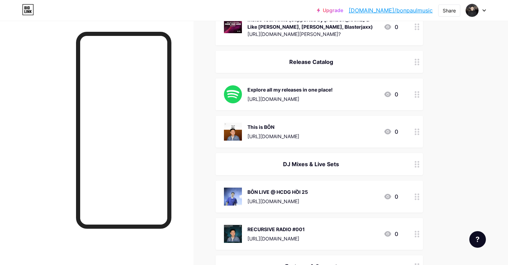
scroll to position [625, 0]
